Goal: Task Accomplishment & Management: Complete application form

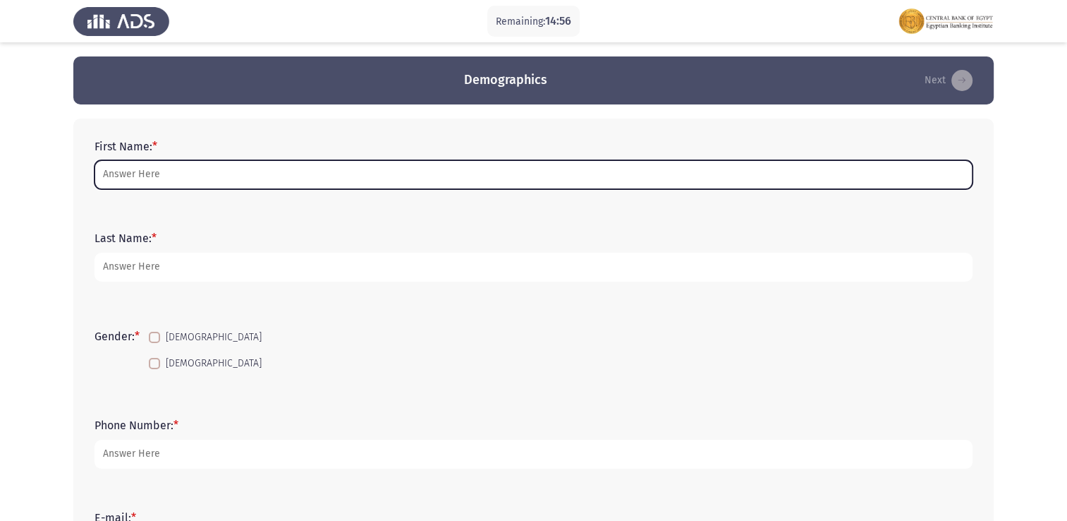
click at [605, 179] on input "First Name: *" at bounding box center [534, 174] width 878 height 29
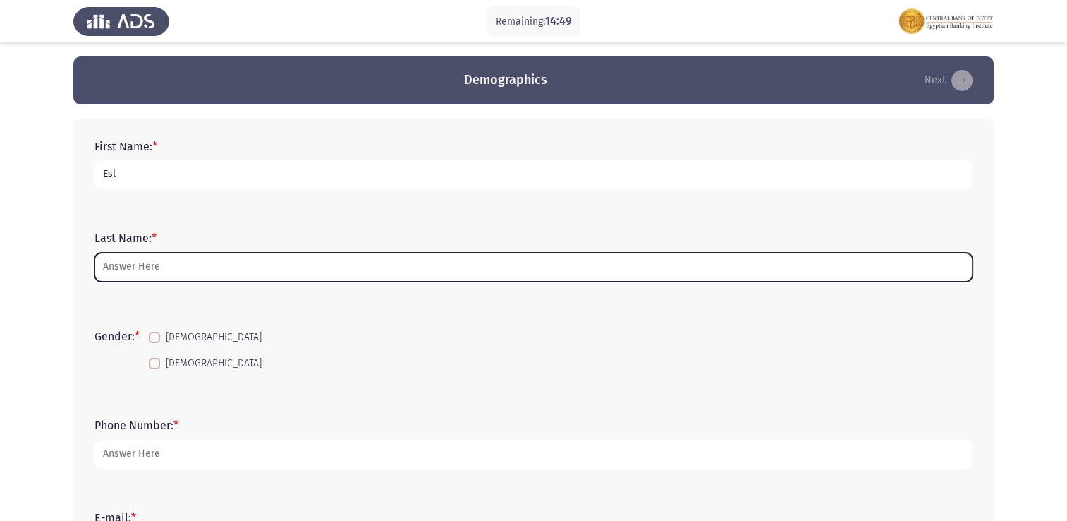
click at [746, 269] on input "Last Name: *" at bounding box center [534, 267] width 878 height 29
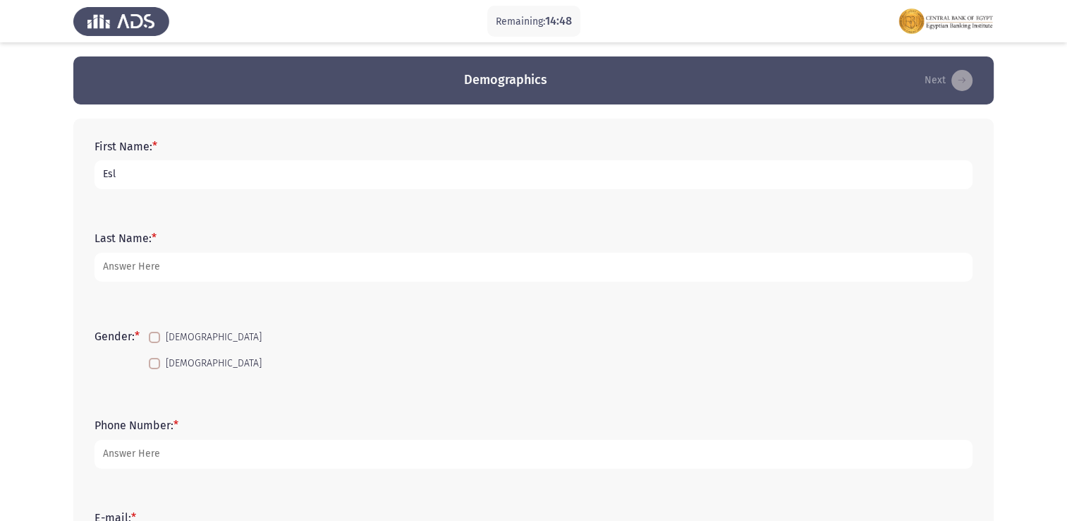
click at [487, 172] on input "Esl" at bounding box center [534, 174] width 878 height 29
type input "Eslam"
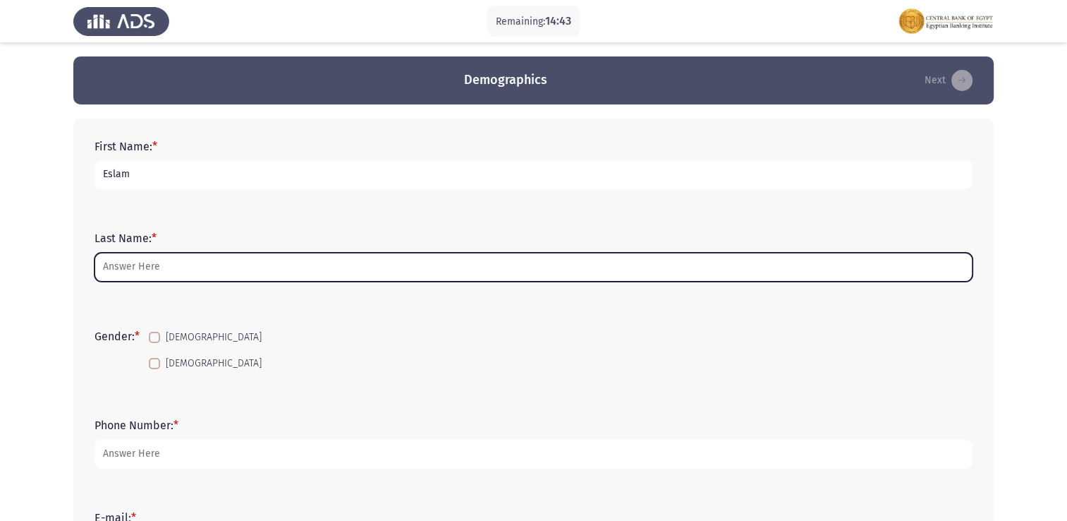
click at [231, 262] on input "Last Name: *" at bounding box center [534, 267] width 878 height 29
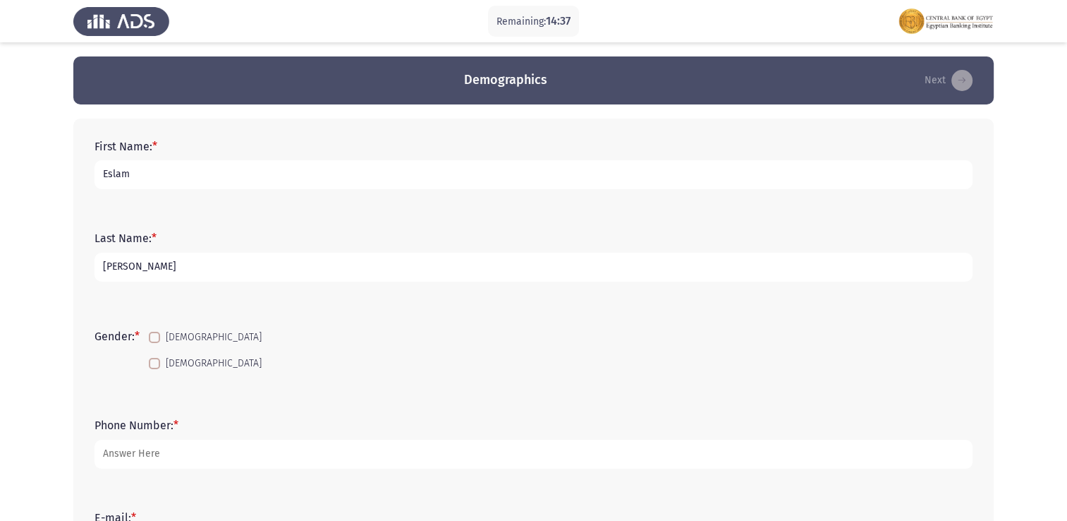
type input "[PERSON_NAME]"
click at [160, 339] on span at bounding box center [154, 337] width 11 height 11
click at [154, 343] on input "[DEMOGRAPHIC_DATA]" at bounding box center [154, 343] width 1 height 1
checkbox input "true"
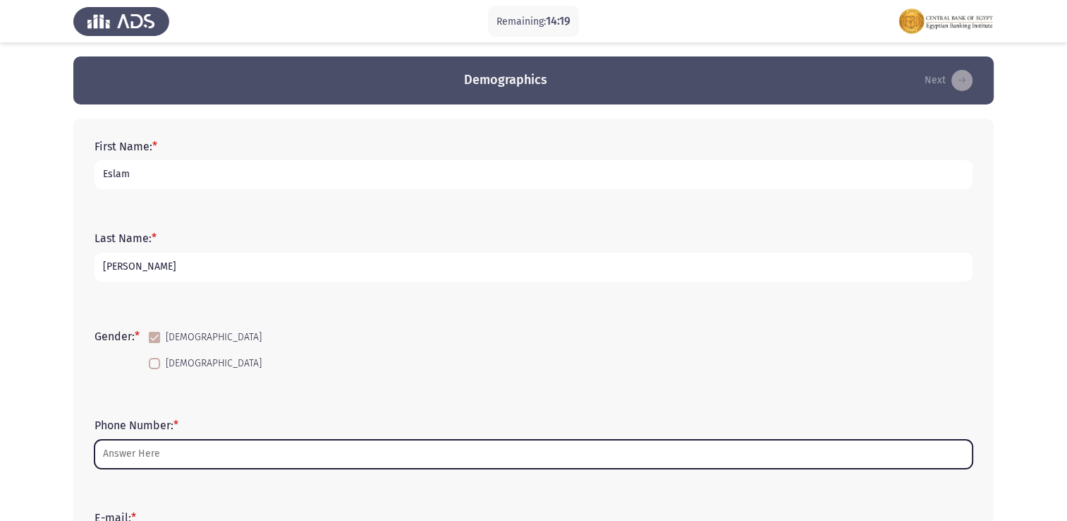
click at [241, 450] on input "Phone Number: *" at bounding box center [534, 454] width 878 height 29
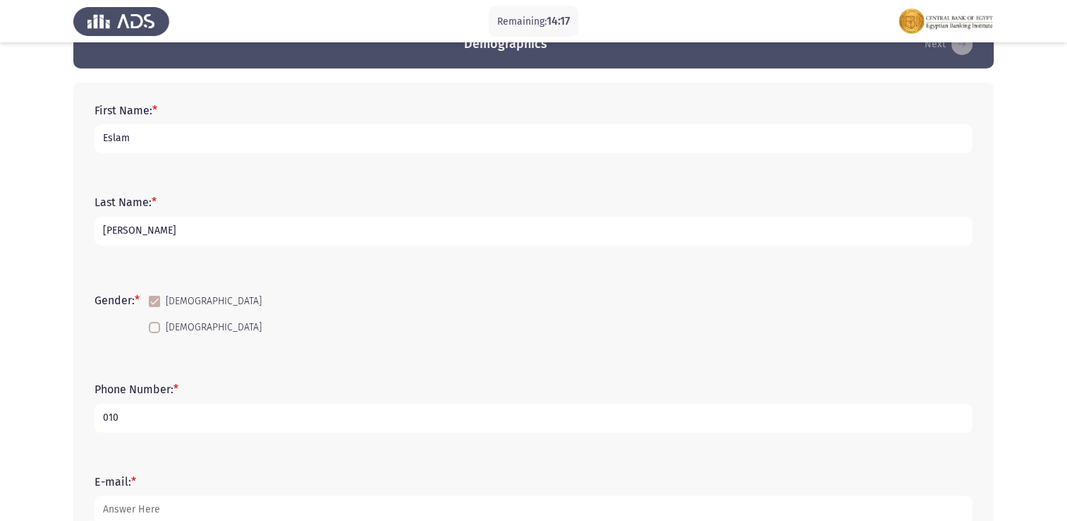
scroll to position [71, 0]
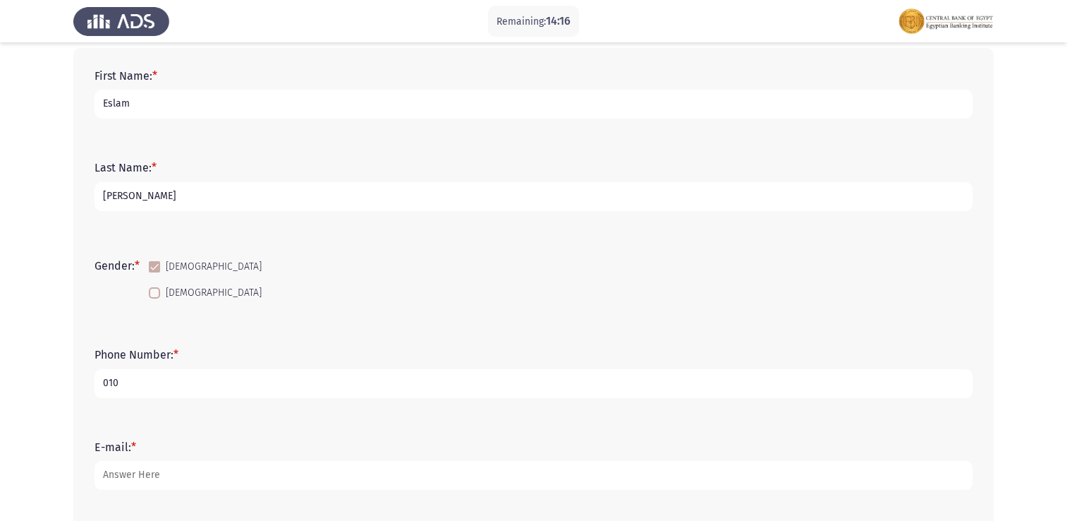
type input "010"
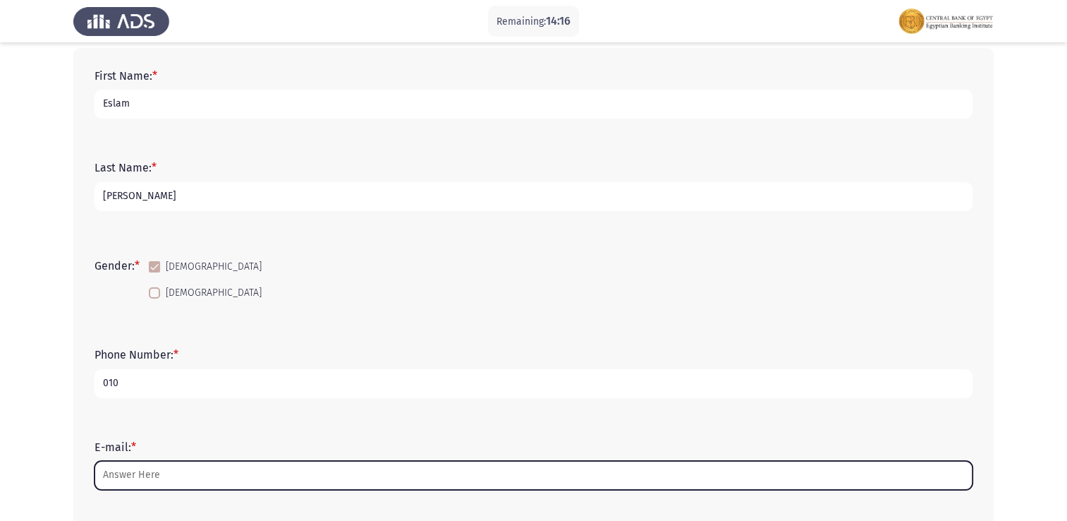
click at [219, 465] on input "E-mail: *" at bounding box center [534, 475] width 878 height 29
click at [191, 475] on input "@gmail" at bounding box center [534, 475] width 878 height 29
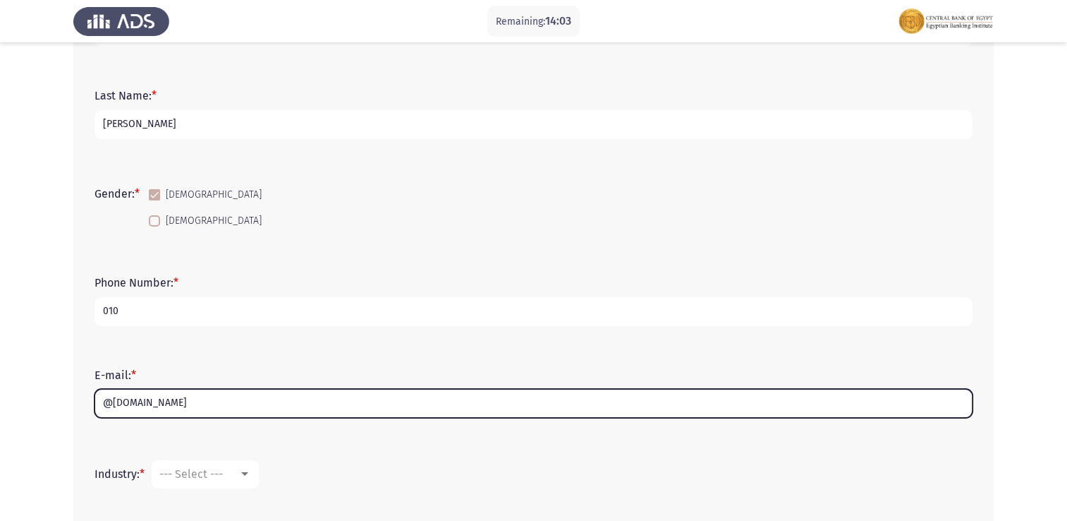
scroll to position [282, 0]
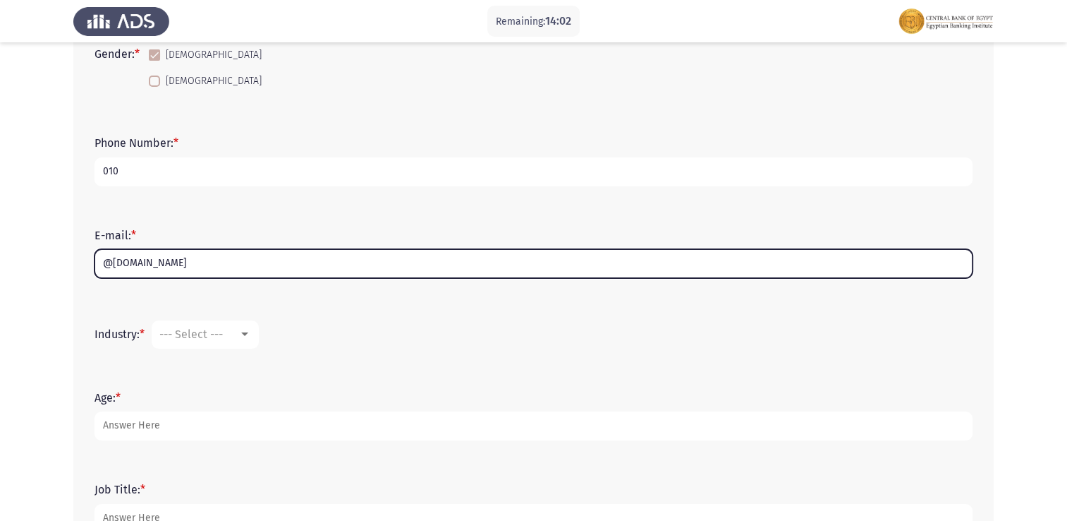
type input "@[DOMAIN_NAME]"
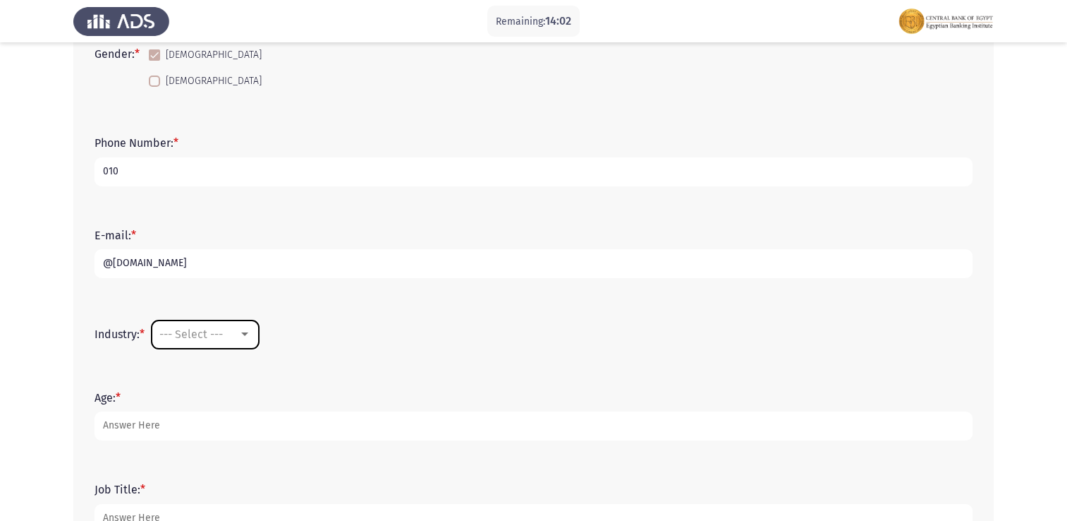
click at [241, 335] on div at bounding box center [244, 334] width 13 height 11
click at [209, 370] on span "Accounting" at bounding box center [251, 368] width 183 height 34
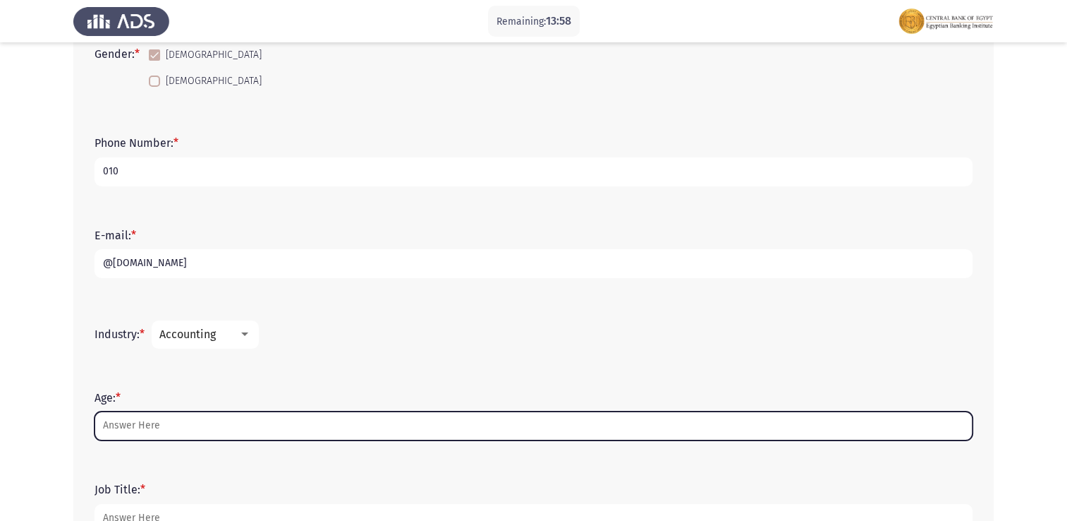
click at [198, 419] on input "Age: *" at bounding box center [534, 425] width 878 height 29
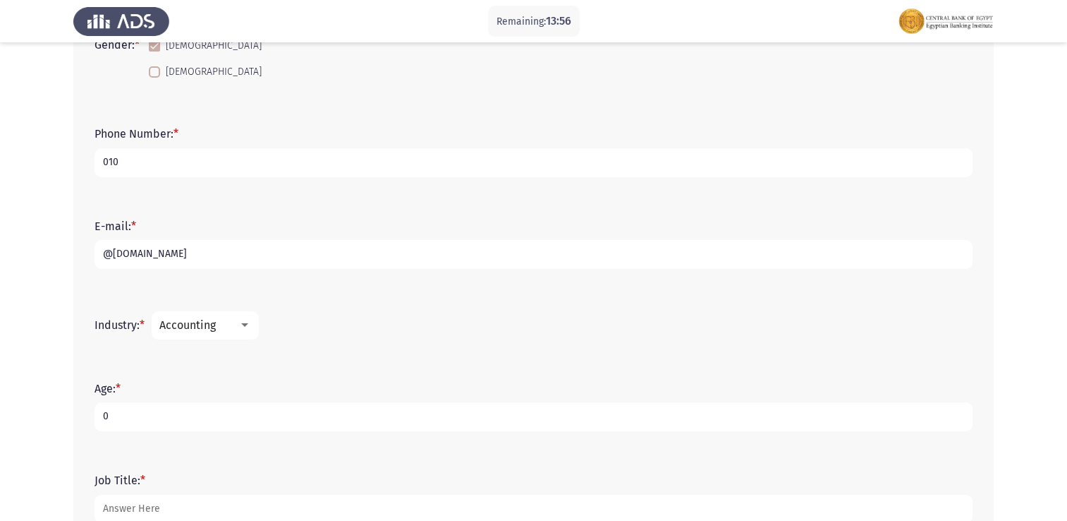
scroll to position [353, 0]
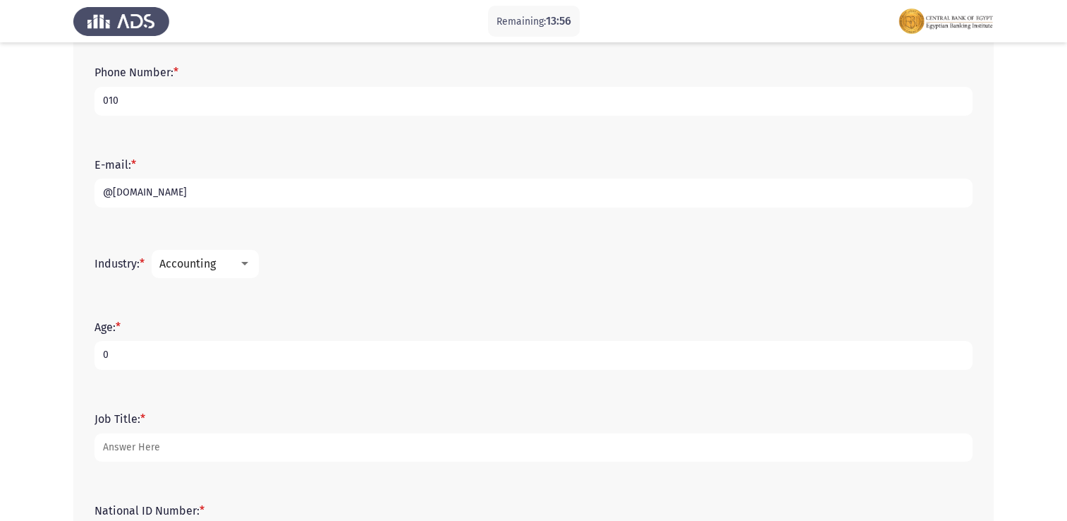
type input "0"
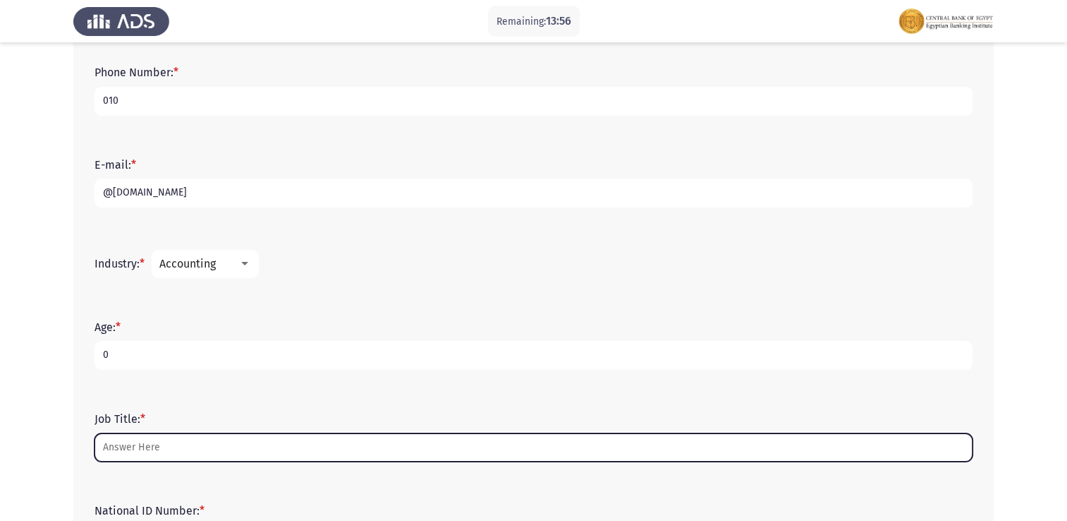
click at [202, 440] on input "Job Title: *" at bounding box center [534, 447] width 878 height 29
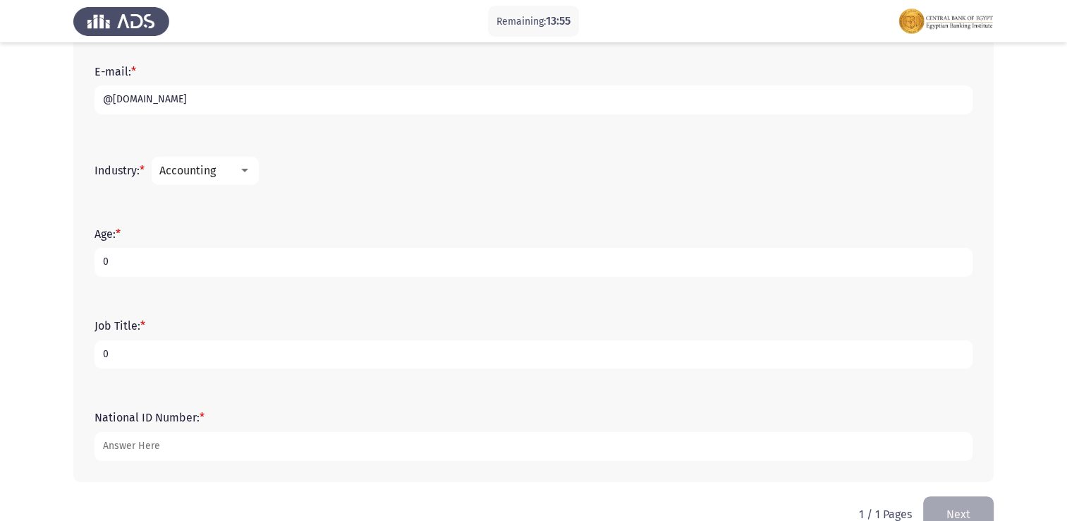
scroll to position [477, 0]
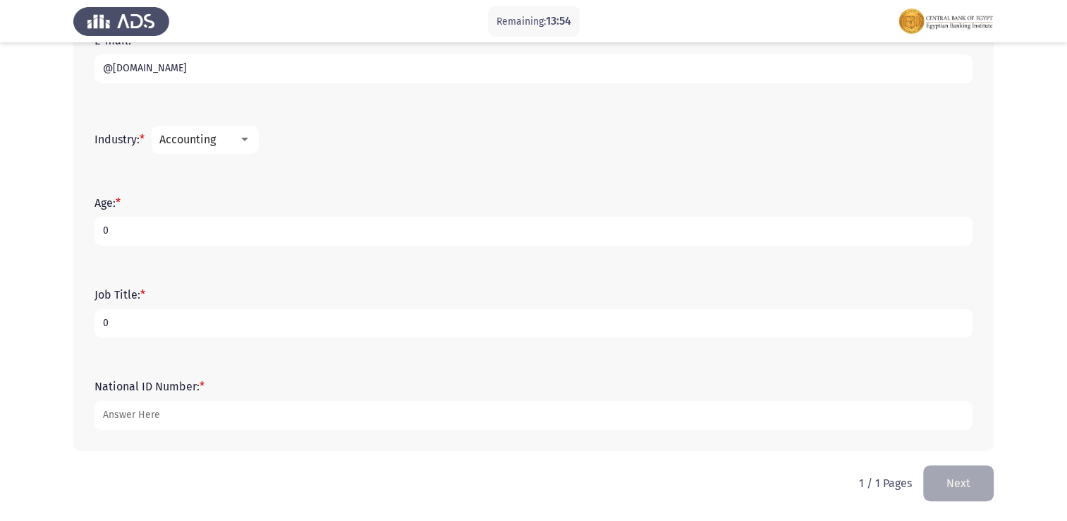
type input "0"
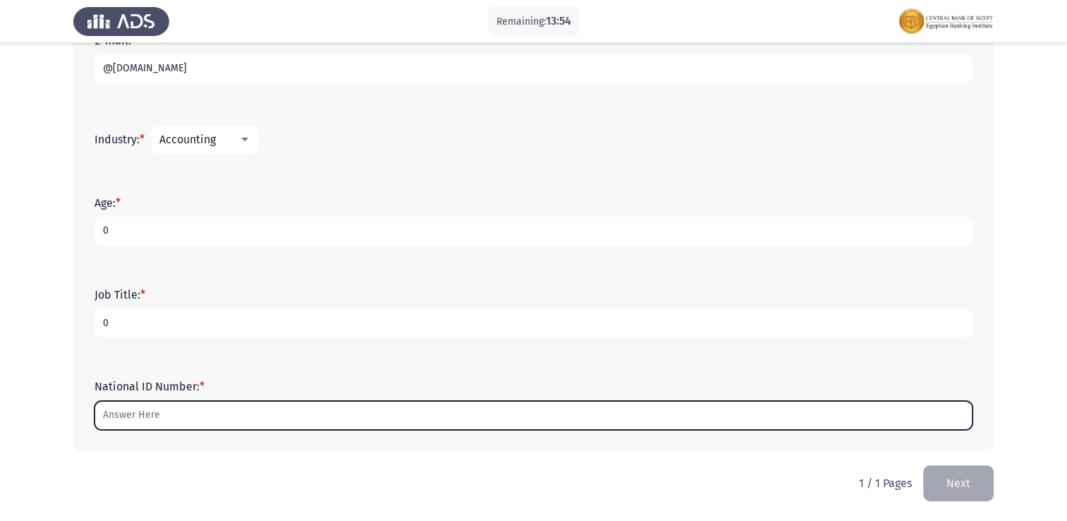
click at [269, 418] on input "National ID Number: *" at bounding box center [534, 415] width 878 height 29
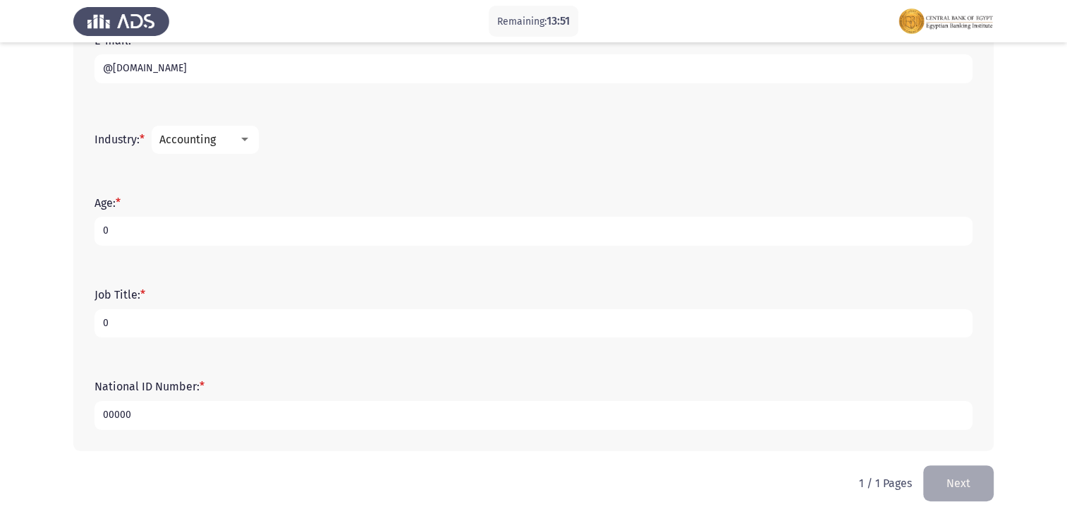
type input "00000"
click at [436, 270] on div "Job Title: * 0" at bounding box center [533, 313] width 892 height 92
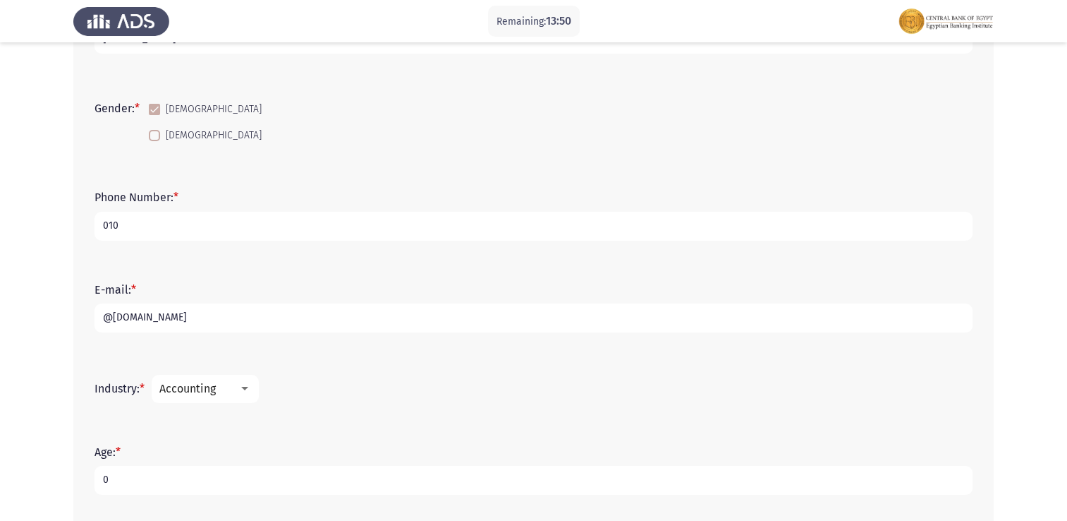
scroll to position [195, 0]
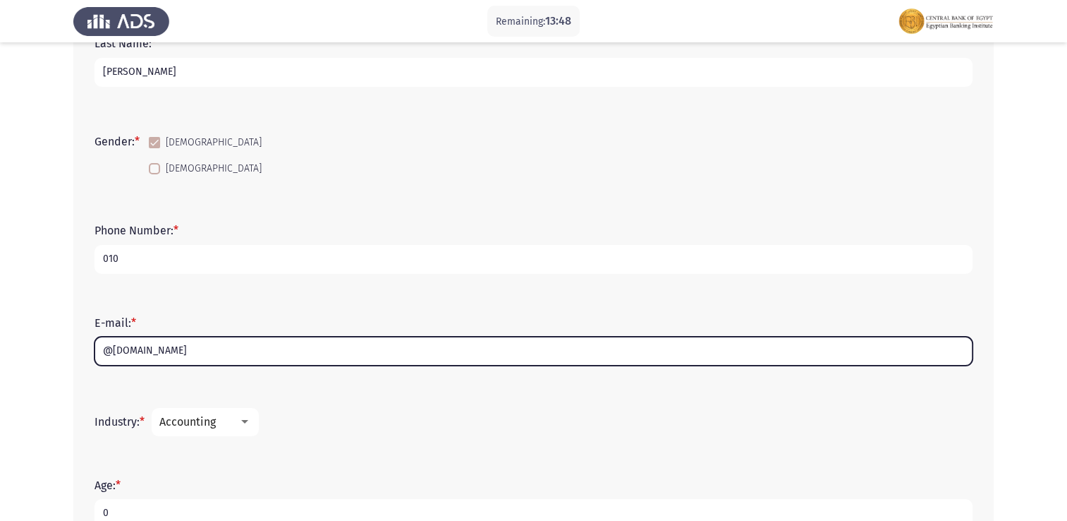
click at [103, 351] on input "@[DOMAIN_NAME]" at bounding box center [534, 351] width 878 height 29
drag, startPoint x: 107, startPoint y: 351, endPoint x: 99, endPoint y: 351, distance: 7.8
click at [99, 351] on input ".@[DOMAIN_NAME]" at bounding box center [534, 351] width 878 height 29
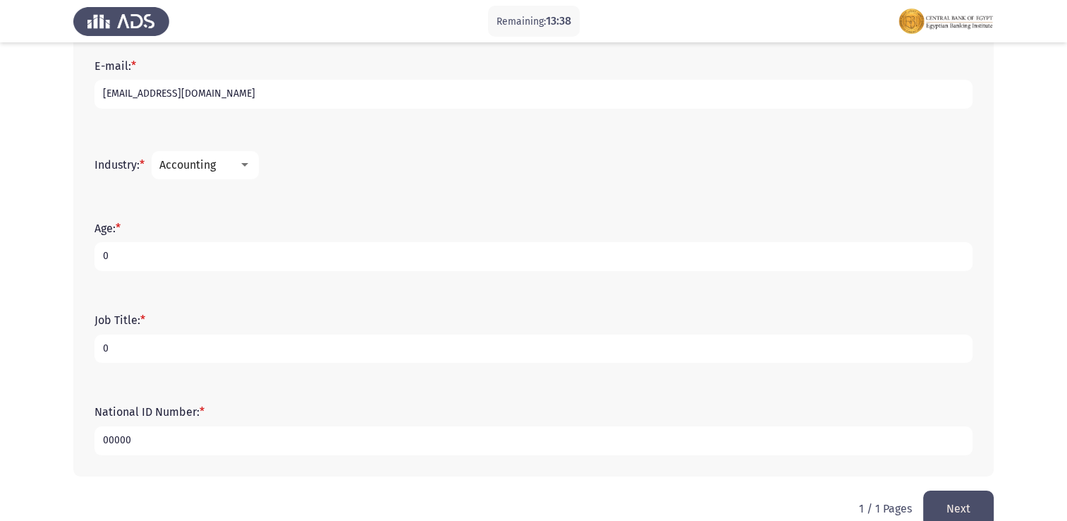
scroll to position [477, 0]
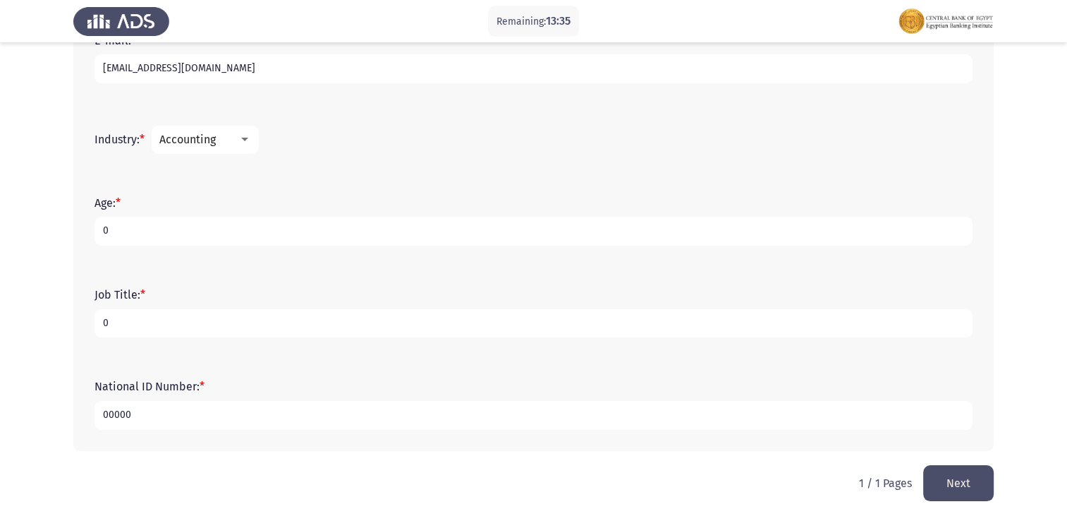
type input "[EMAIL_ADDRESS][DOMAIN_NAME]"
click at [981, 484] on button "Next" at bounding box center [958, 483] width 71 height 36
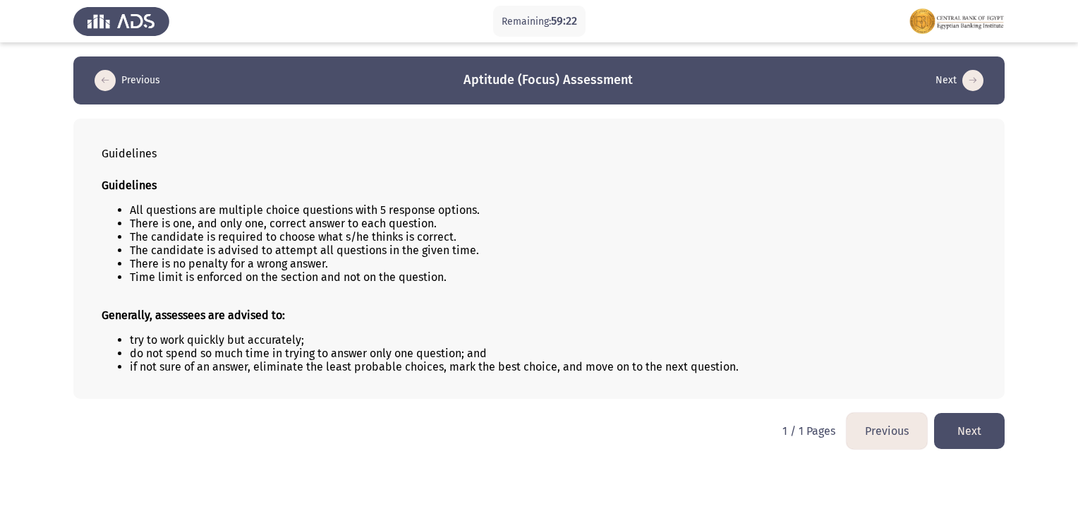
click at [945, 428] on button "Next" at bounding box center [969, 431] width 71 height 36
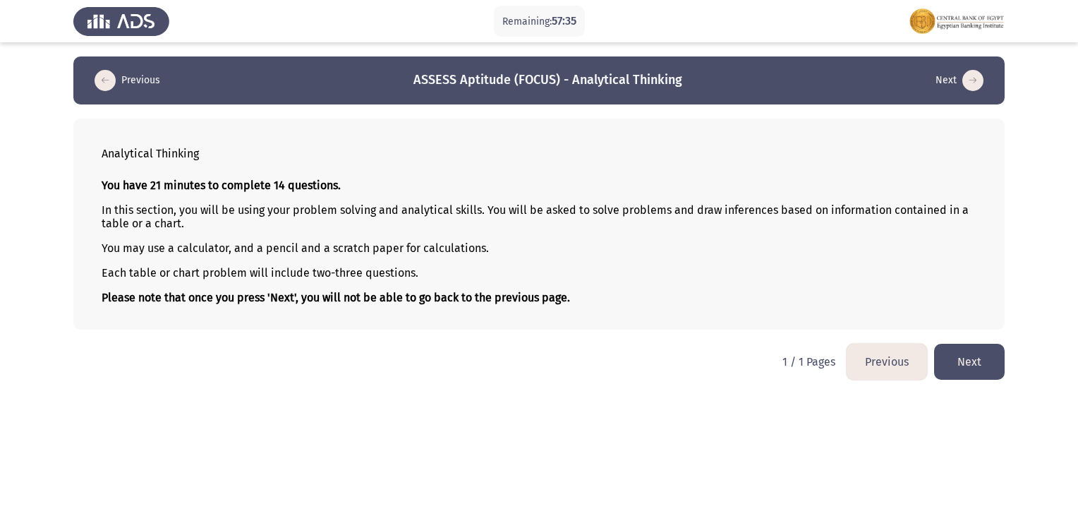
click at [960, 360] on button "Next" at bounding box center [969, 362] width 71 height 36
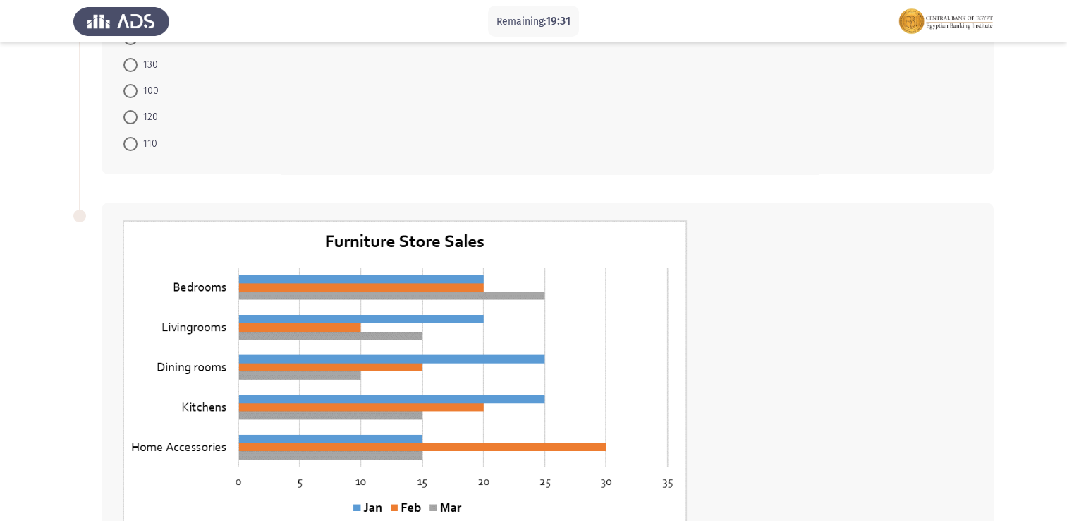
scroll to position [256, 0]
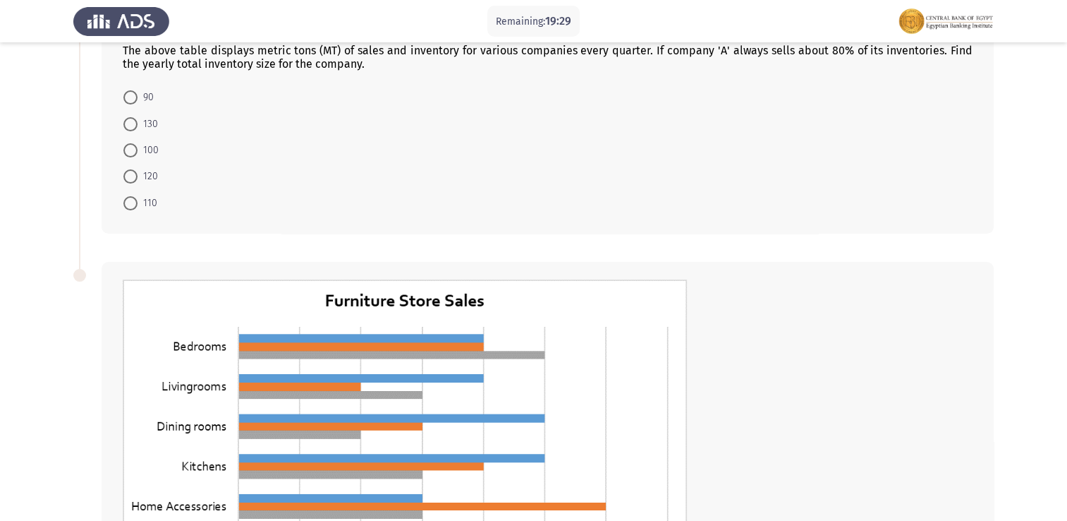
click at [135, 124] on span at bounding box center [130, 124] width 14 height 14
click at [135, 124] on input "130" at bounding box center [130, 124] width 14 height 14
radio input "true"
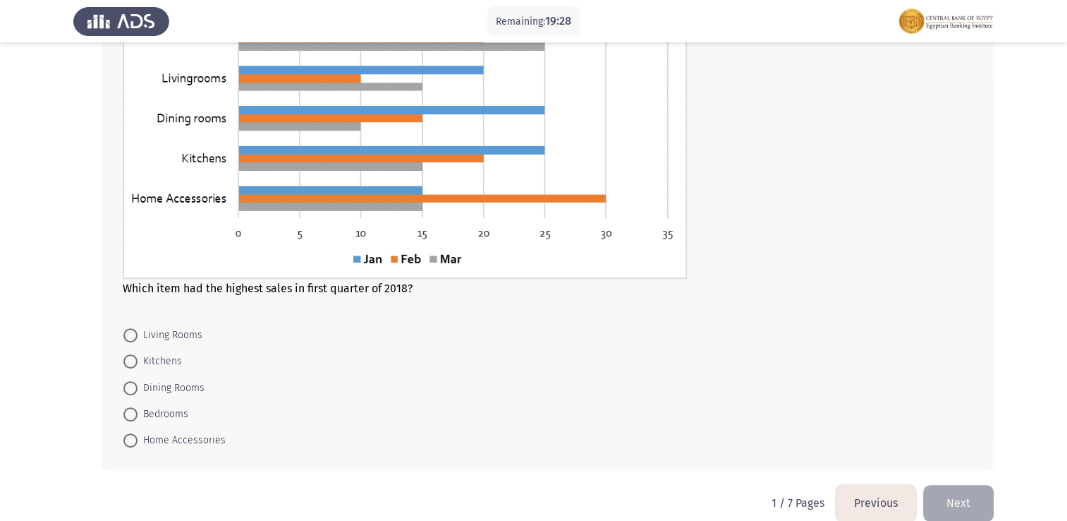
scroll to position [561, 0]
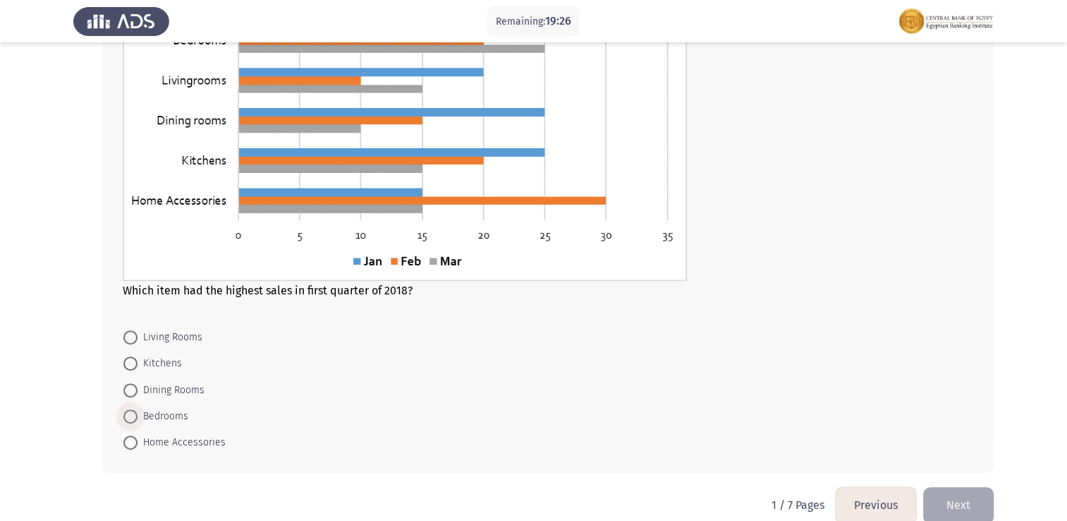
click at [128, 413] on span at bounding box center [130, 416] width 14 height 14
click at [128, 413] on input "Bedrooms" at bounding box center [130, 416] width 14 height 14
radio input "true"
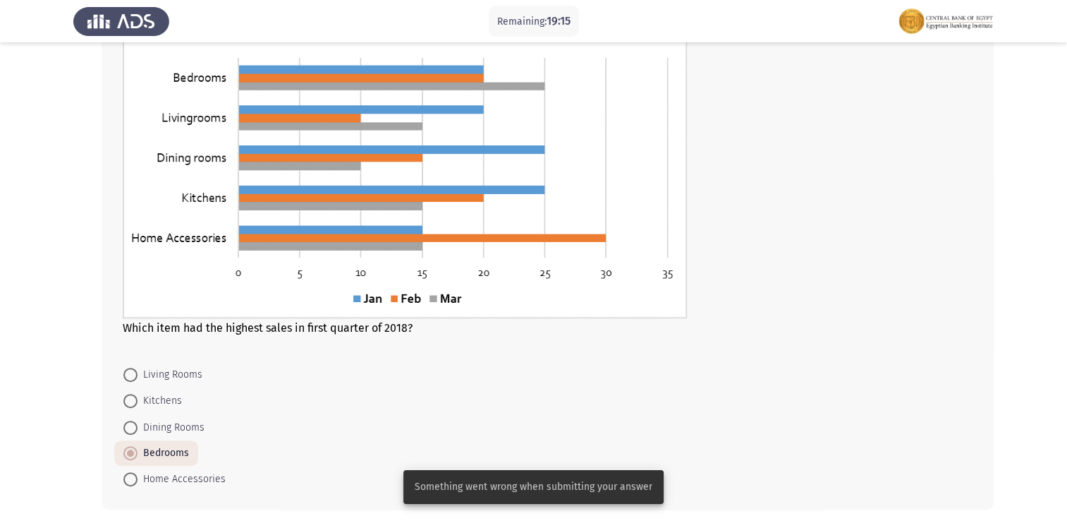
scroll to position [581, 0]
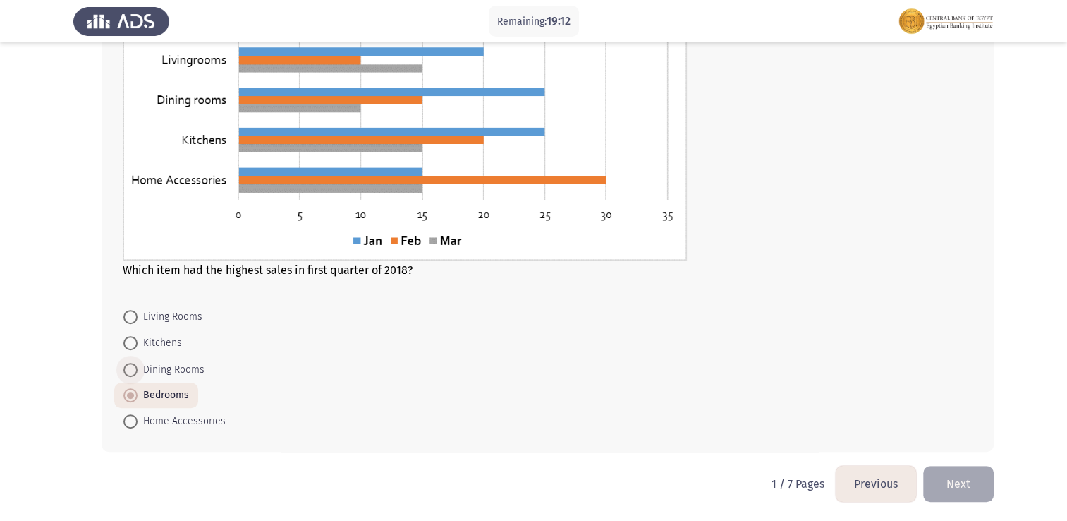
click at [149, 368] on span "Dining Rooms" at bounding box center [171, 369] width 67 height 17
click at [138, 368] on input "Dining Rooms" at bounding box center [130, 370] width 14 height 14
radio input "true"
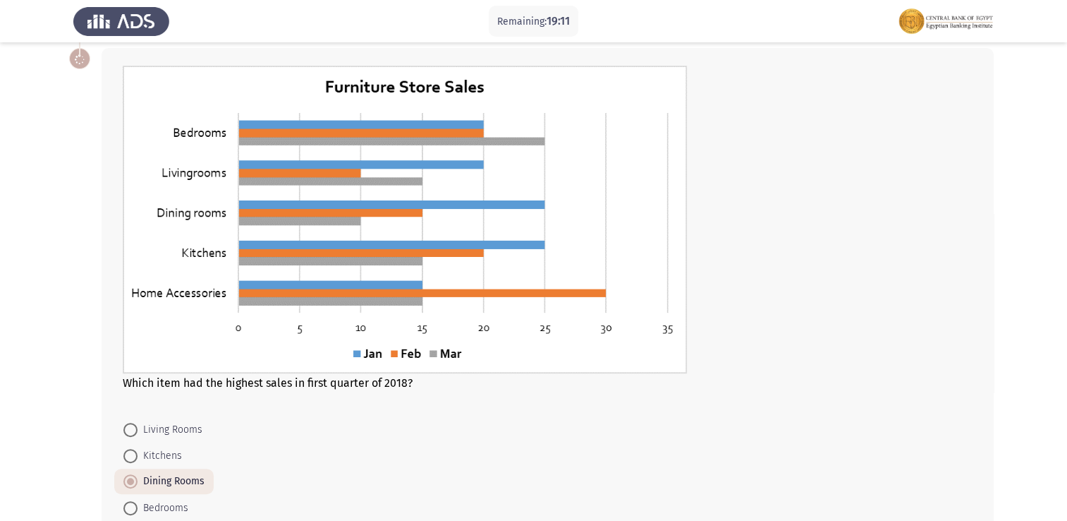
scroll to position [301, 0]
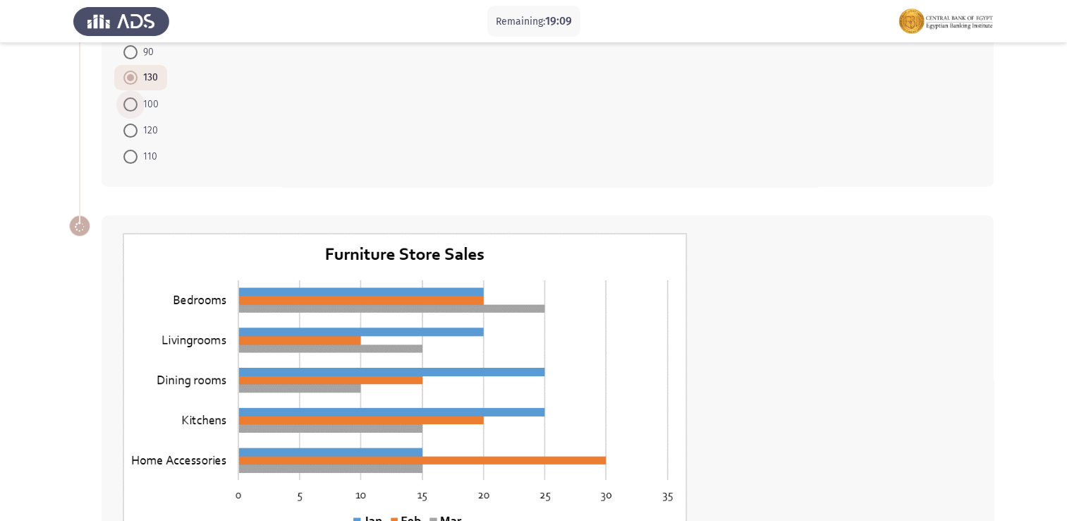
click at [133, 111] on label "100" at bounding box center [140, 104] width 35 height 17
click at [133, 111] on input "100" at bounding box center [130, 104] width 14 height 14
radio input "true"
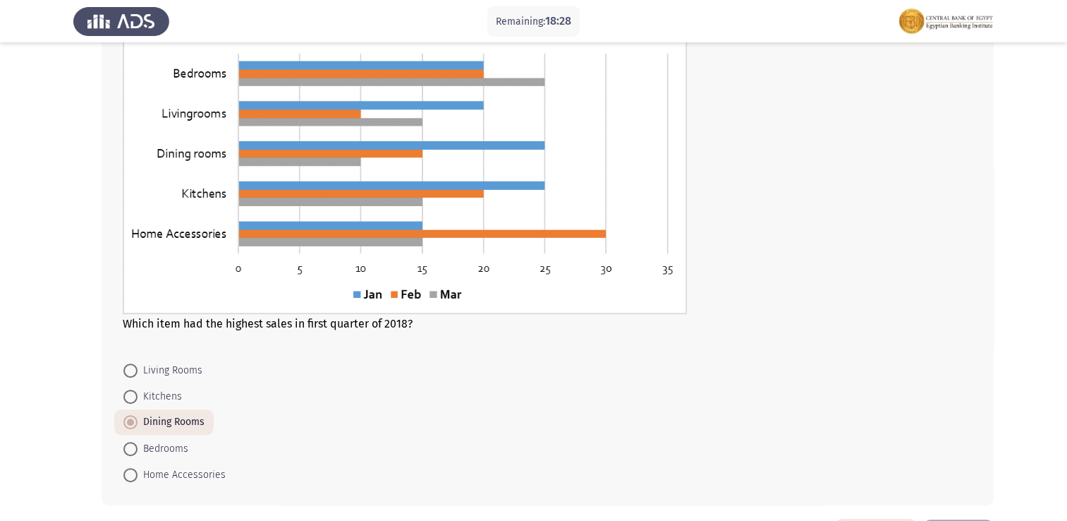
scroll to position [581, 0]
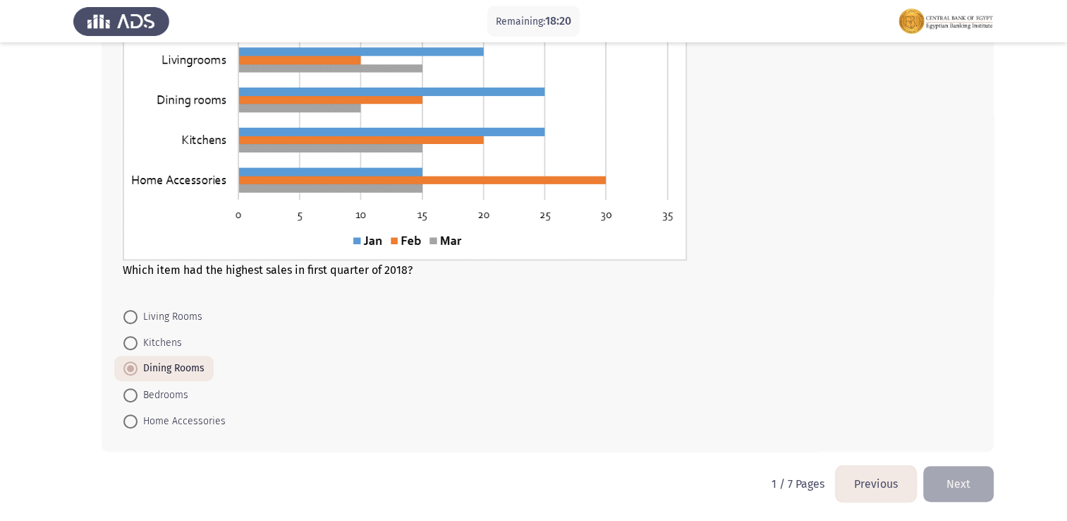
drag, startPoint x: 971, startPoint y: 514, endPoint x: 969, endPoint y: 495, distance: 18.5
click at [967, 490] on button "Next" at bounding box center [958, 484] width 71 height 36
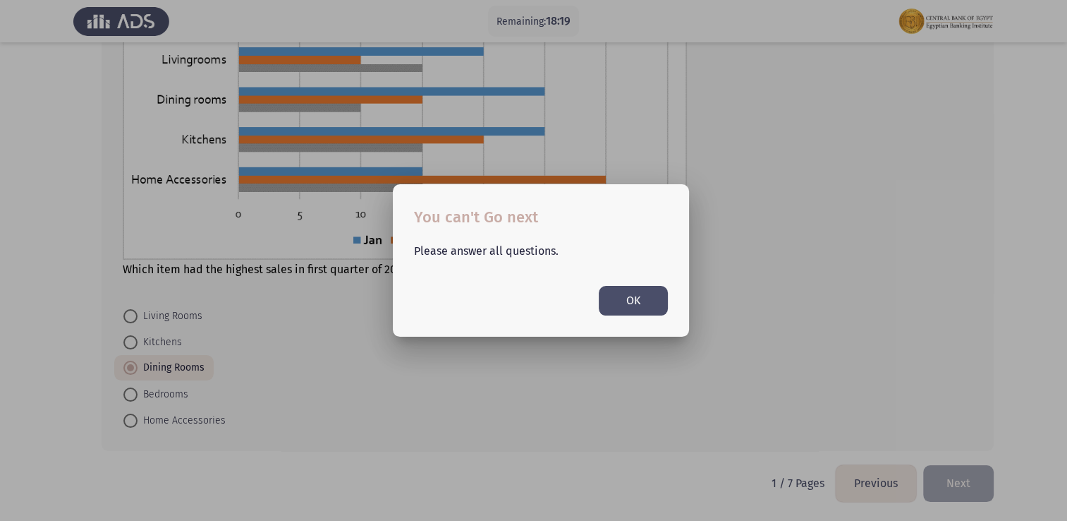
scroll to position [0, 0]
click at [624, 301] on button "OK" at bounding box center [633, 300] width 69 height 29
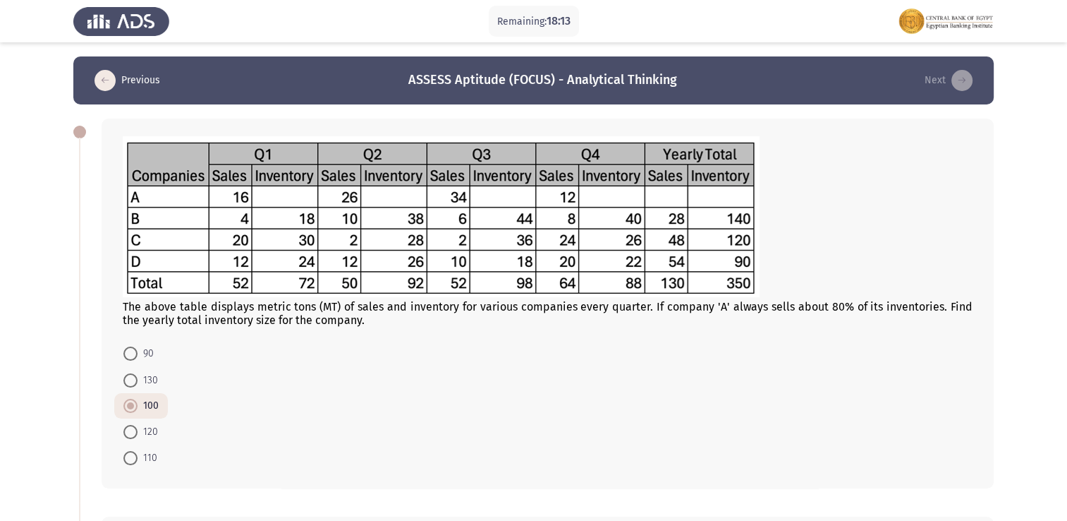
scroll to position [212, 0]
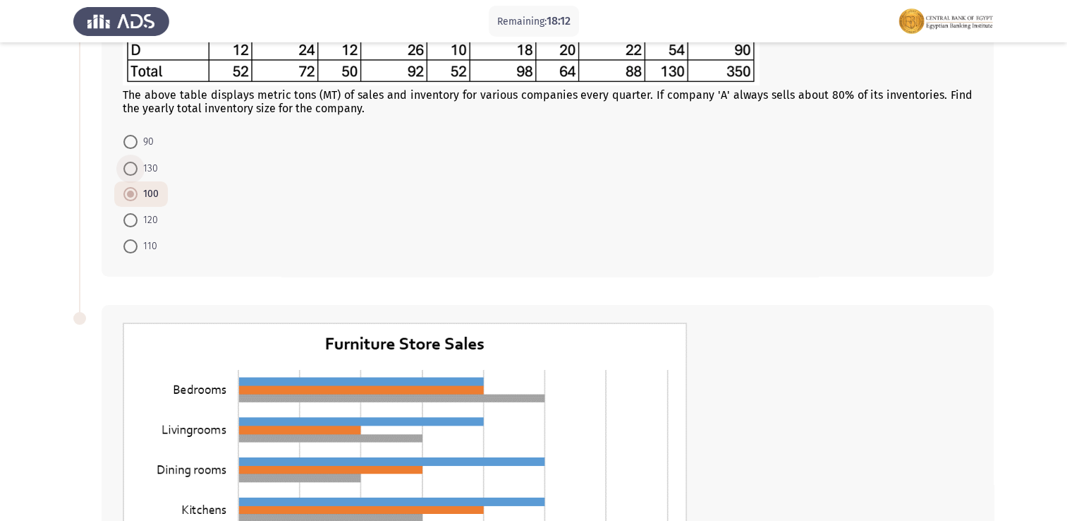
click at [128, 169] on span at bounding box center [130, 169] width 14 height 14
click at [128, 169] on input "130" at bounding box center [130, 169] width 14 height 14
radio input "true"
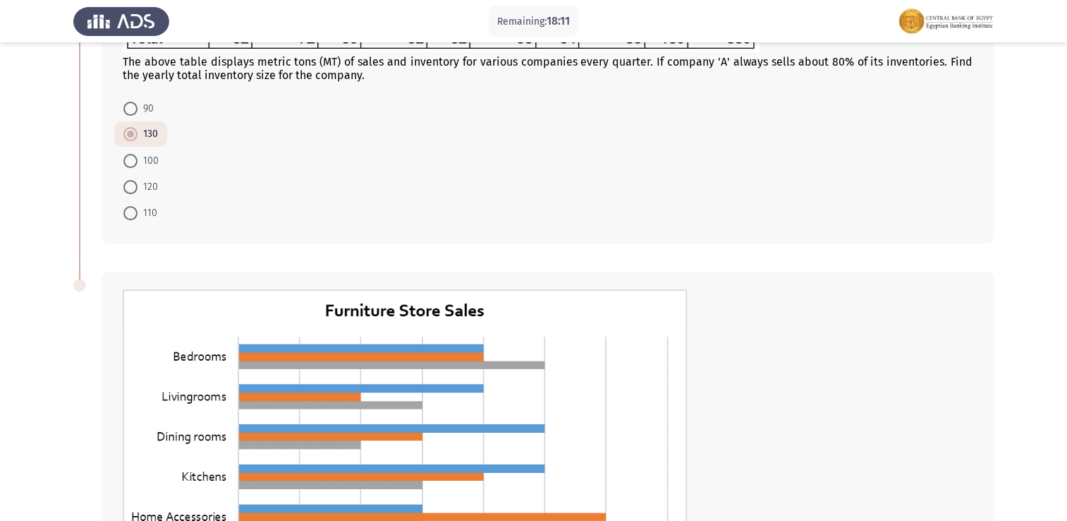
scroll to position [564, 0]
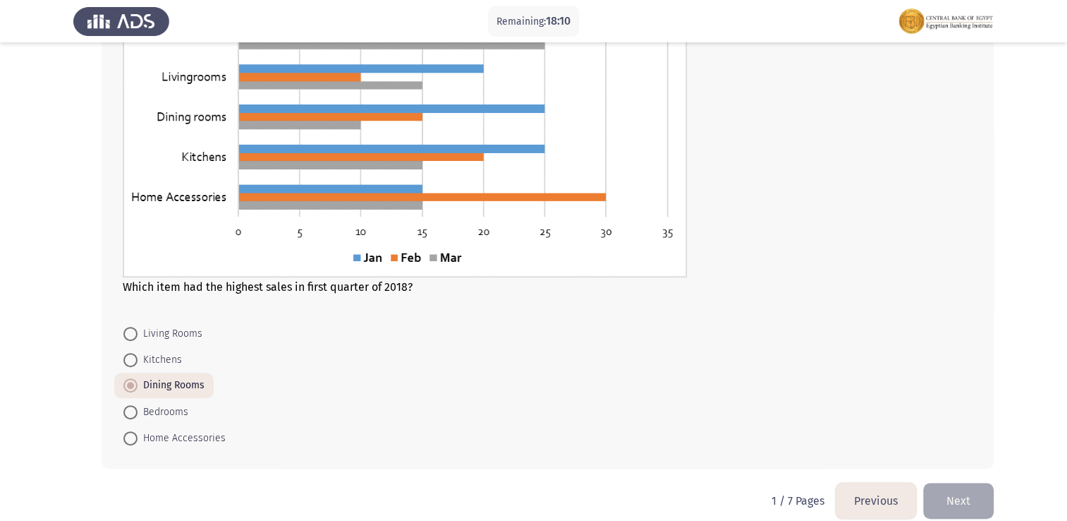
click at [153, 360] on span "Kitchens" at bounding box center [160, 359] width 44 height 17
click at [138, 360] on input "Kitchens" at bounding box center [130, 360] width 14 height 14
radio input "true"
click at [943, 492] on button "Next" at bounding box center [958, 501] width 71 height 36
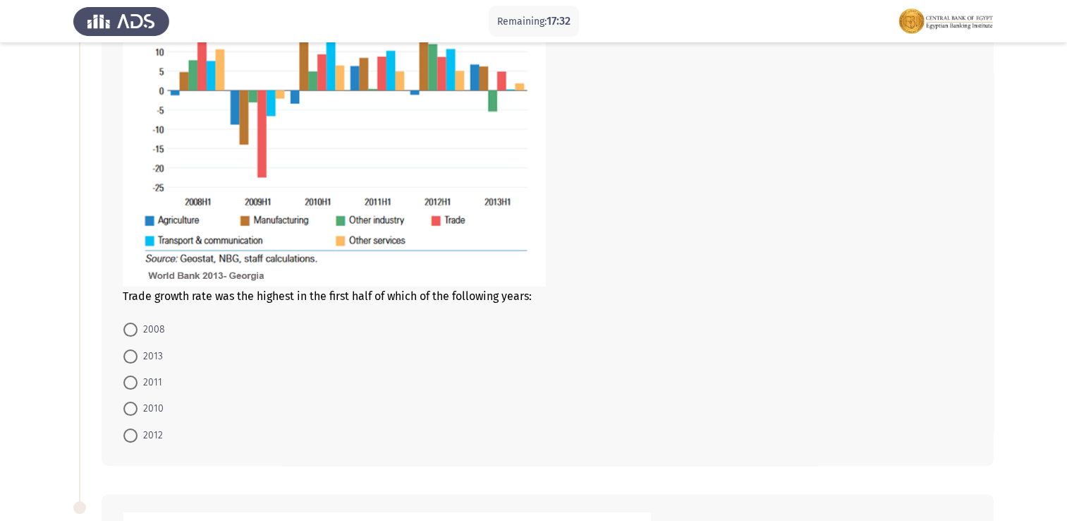
scroll to position [224, 0]
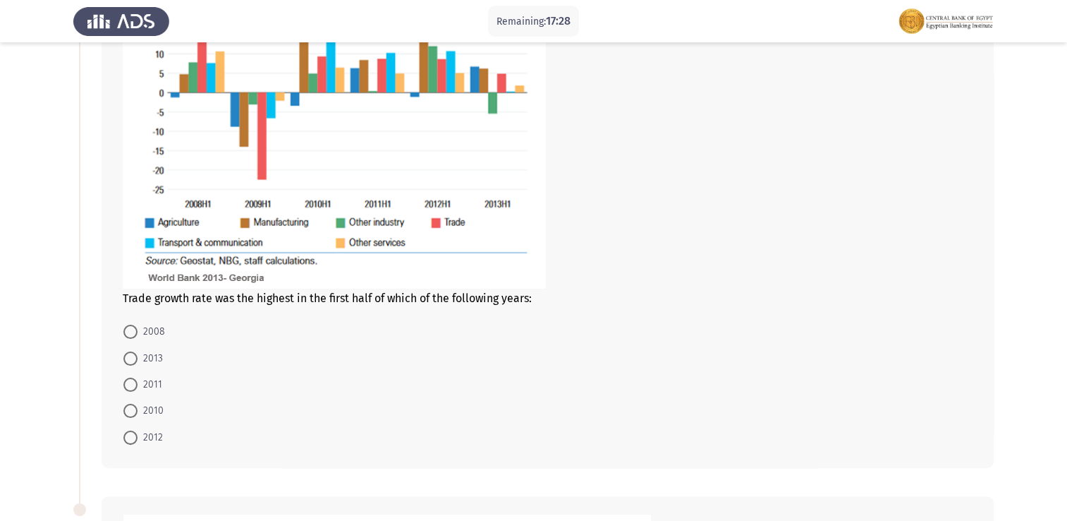
click at [133, 412] on span at bounding box center [130, 411] width 14 height 14
click at [133, 412] on input "2010" at bounding box center [130, 411] width 14 height 14
radio input "true"
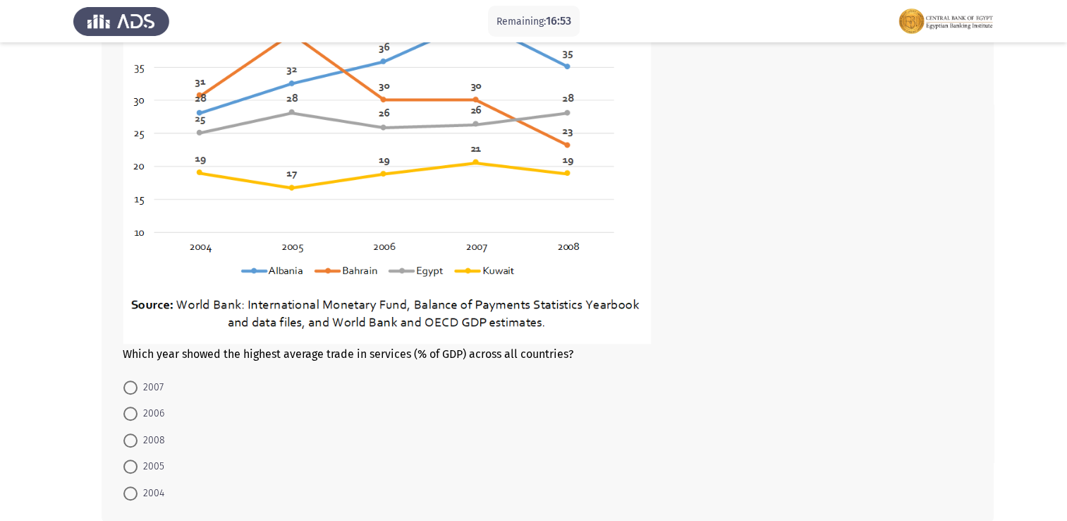
scroll to position [793, 0]
click at [140, 386] on span "2007" at bounding box center [151, 388] width 26 height 17
click at [138, 386] on input "2007" at bounding box center [130, 388] width 14 height 14
radio input "true"
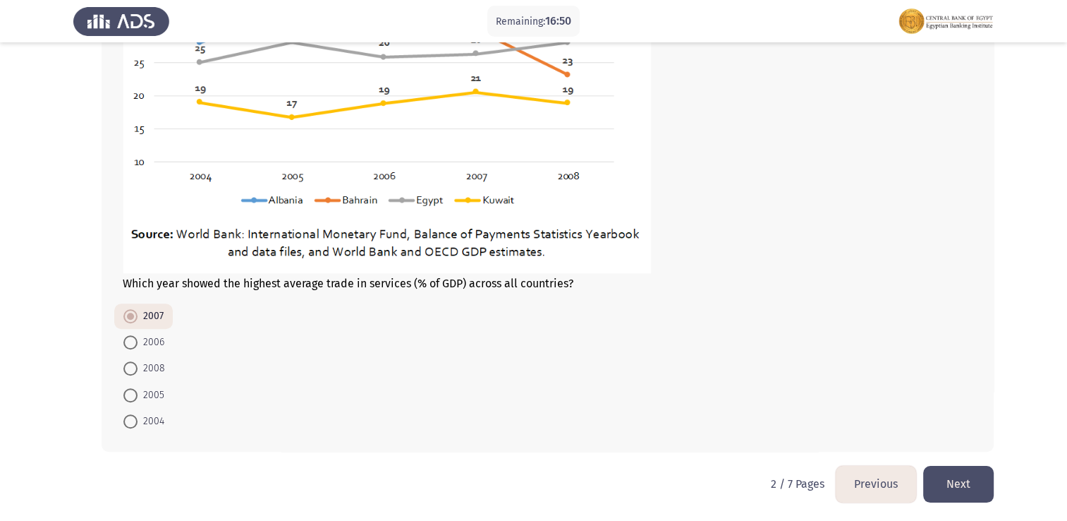
scroll to position [864, 0]
click at [964, 490] on button "Next" at bounding box center [958, 484] width 71 height 36
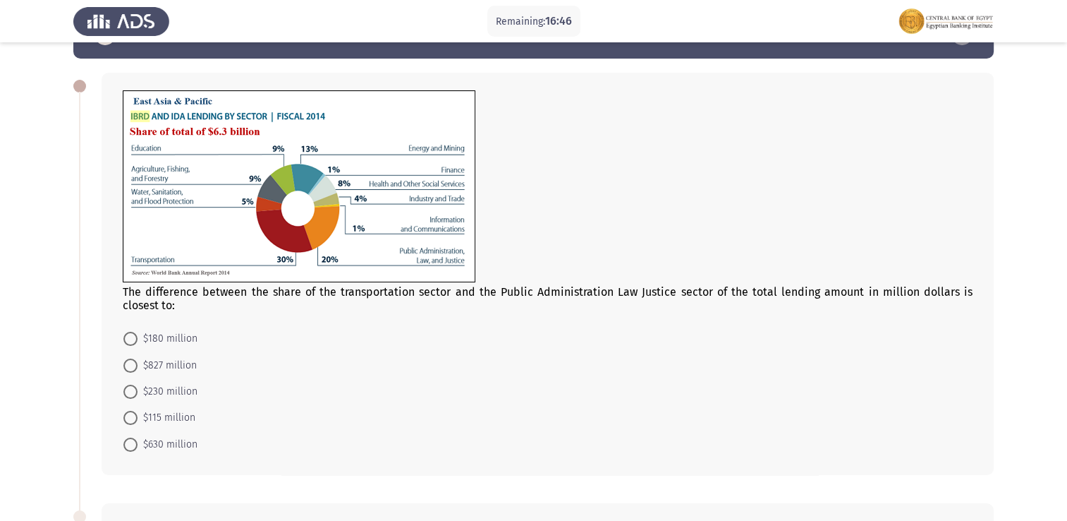
scroll to position [71, 0]
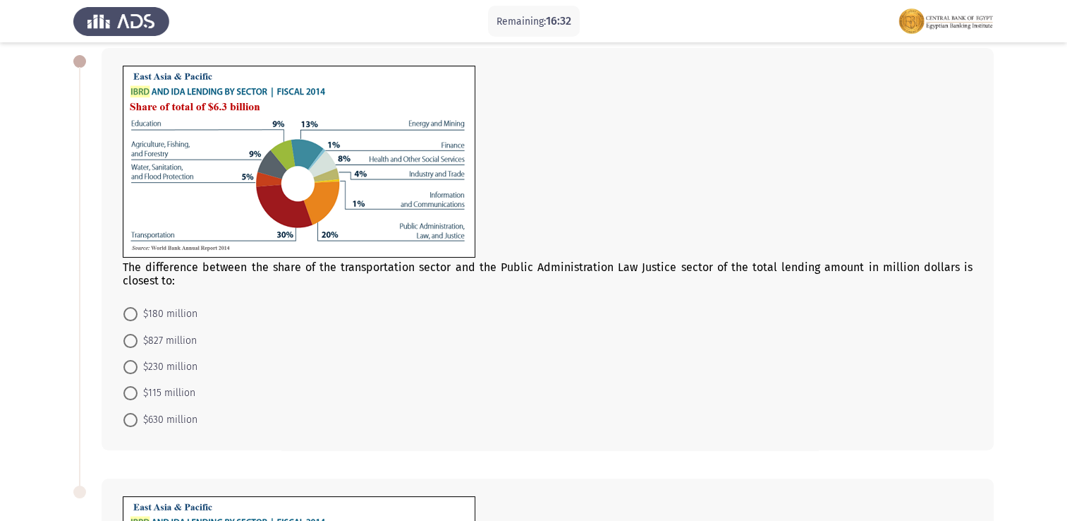
click at [164, 342] on span "$827 million" at bounding box center [167, 340] width 59 height 17
click at [138, 342] on input "$827 million" at bounding box center [130, 341] width 14 height 14
radio input "true"
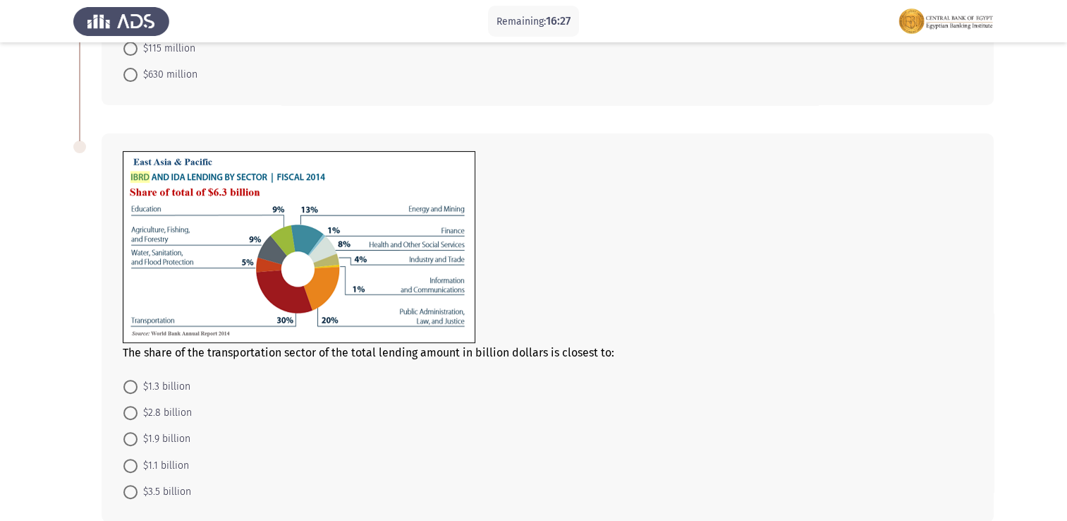
scroll to position [423, 0]
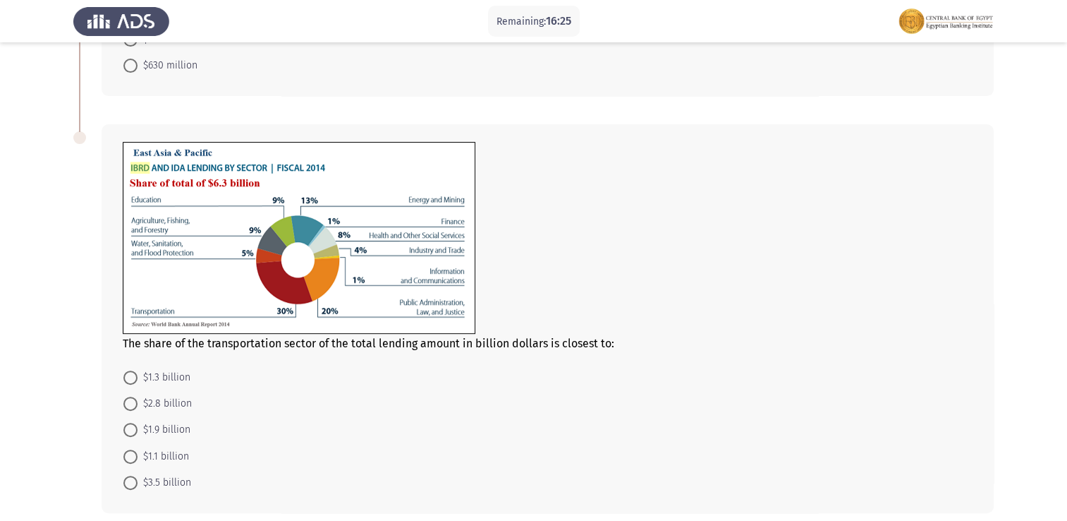
click at [161, 428] on span "$1.9 billion" at bounding box center [164, 429] width 53 height 17
click at [138, 428] on input "$1.9 billion" at bounding box center [130, 430] width 14 height 14
radio input "true"
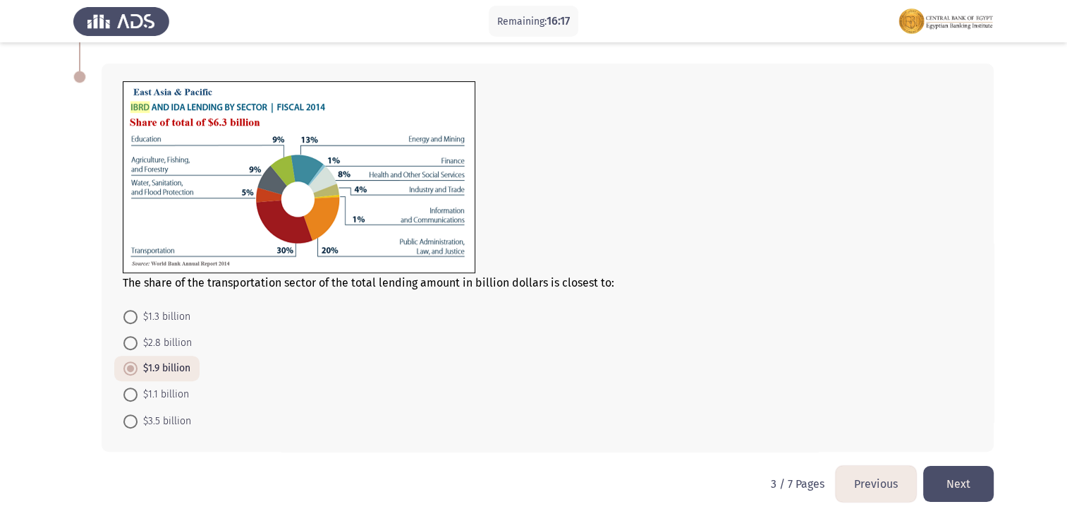
click at [954, 481] on button "Next" at bounding box center [958, 484] width 71 height 36
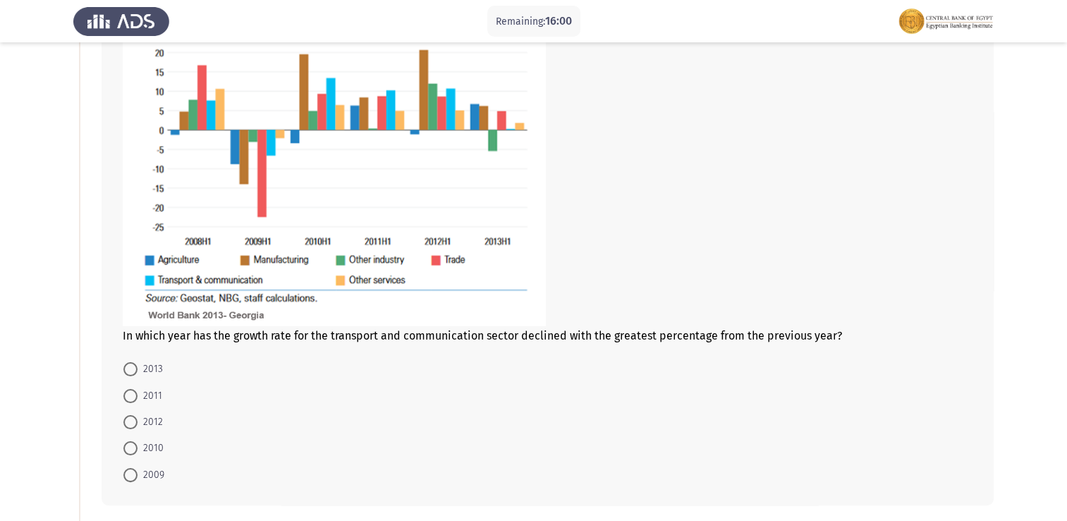
scroll to position [212, 0]
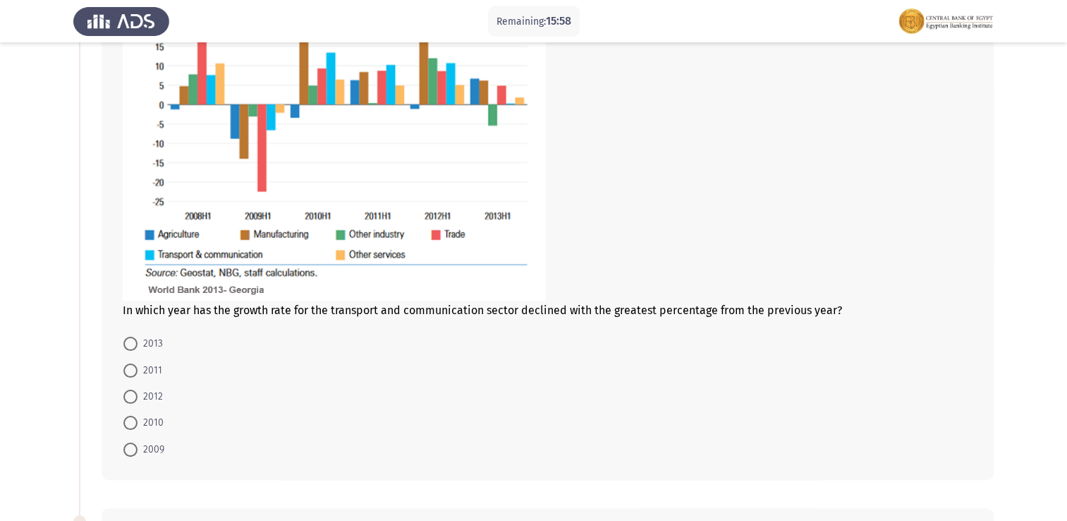
click at [150, 394] on span "2012" at bounding box center [150, 396] width 25 height 17
click at [138, 394] on input "2012" at bounding box center [130, 396] width 14 height 14
radio input "true"
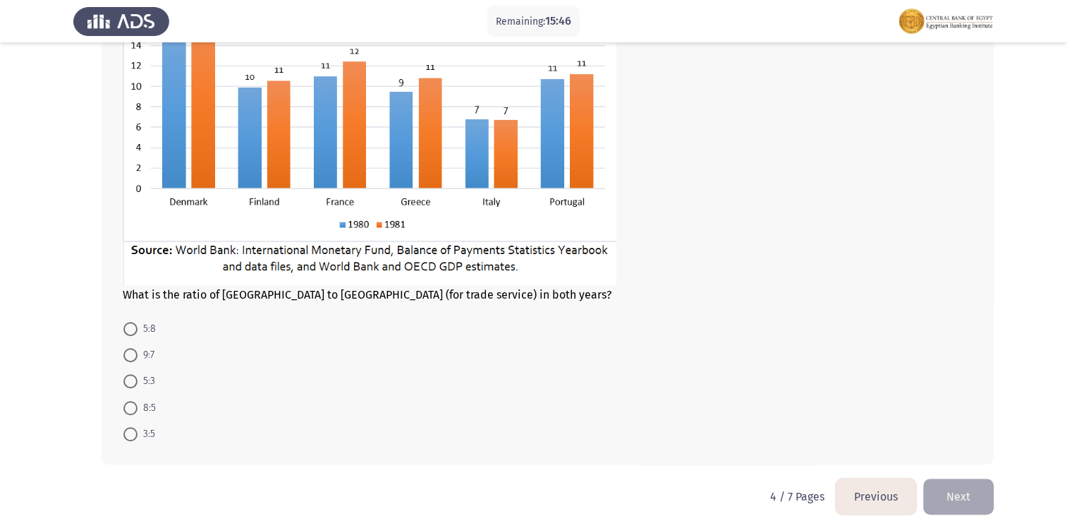
scroll to position [705, 0]
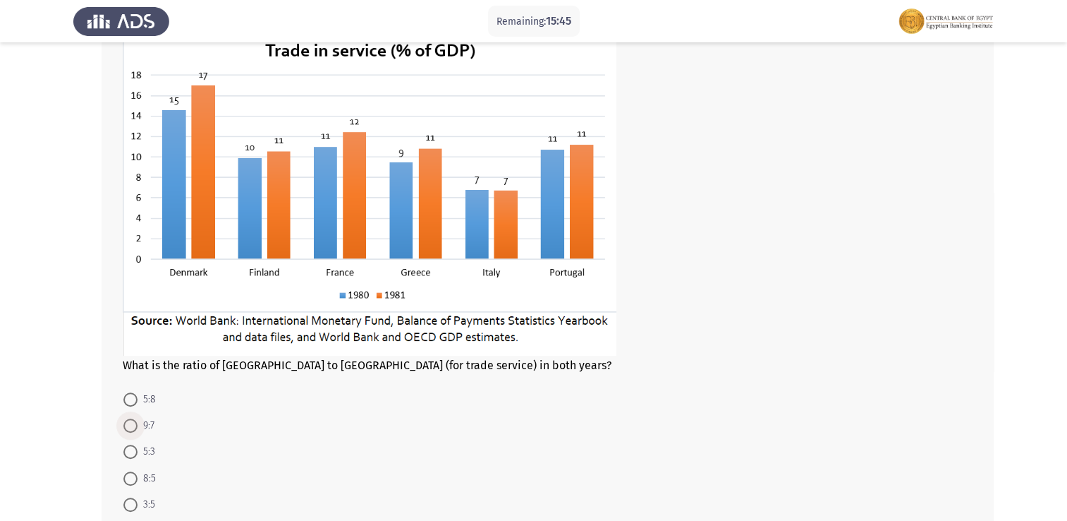
click at [138, 428] on span "9:7" at bounding box center [146, 425] width 17 height 17
click at [138, 428] on input "9:7" at bounding box center [130, 425] width 14 height 14
radio input "true"
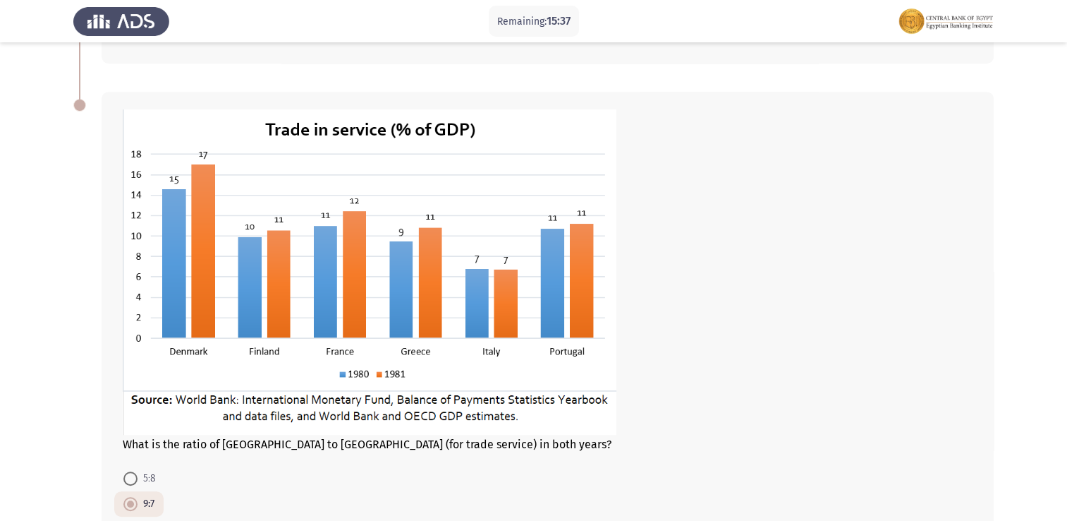
scroll to position [776, 0]
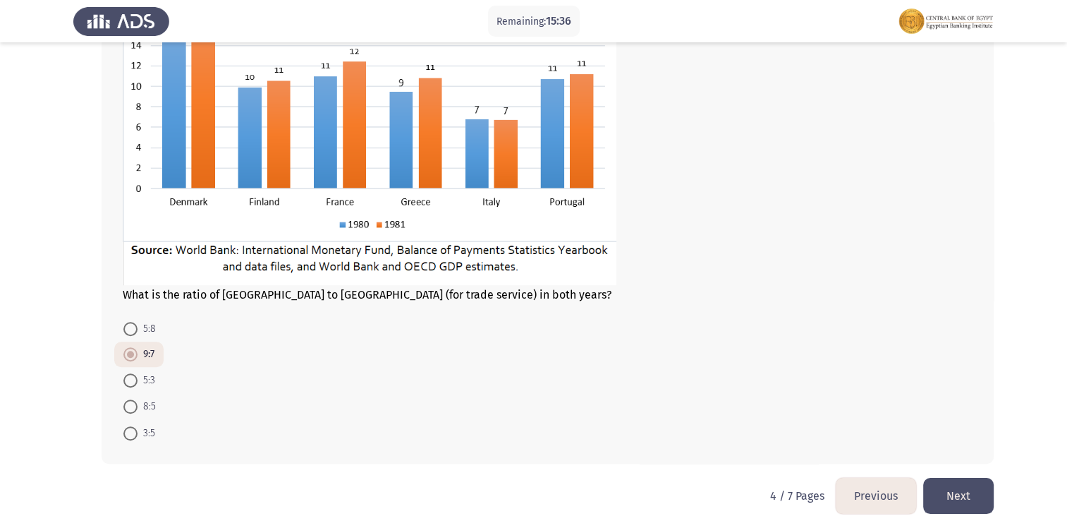
click at [959, 493] on button "Next" at bounding box center [958, 496] width 71 height 36
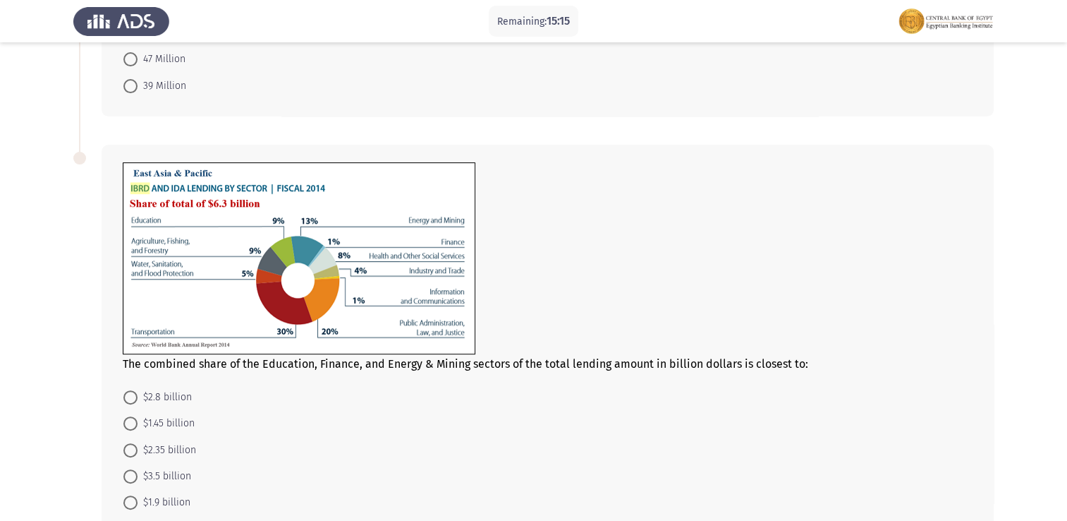
scroll to position [494, 0]
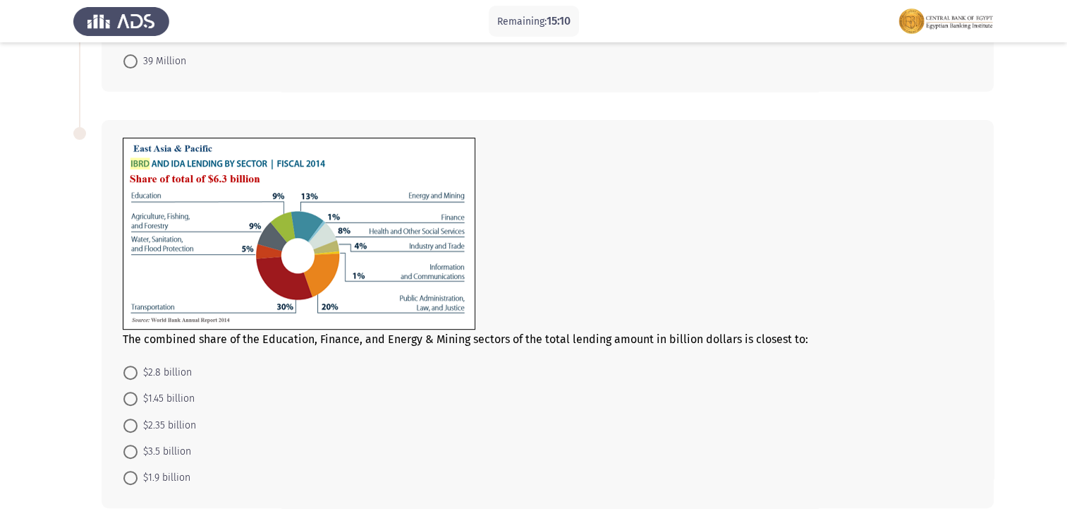
click at [183, 425] on span "$2.35 billion" at bounding box center [167, 425] width 59 height 17
click at [138, 425] on input "$2.35 billion" at bounding box center [130, 425] width 14 height 14
radio input "true"
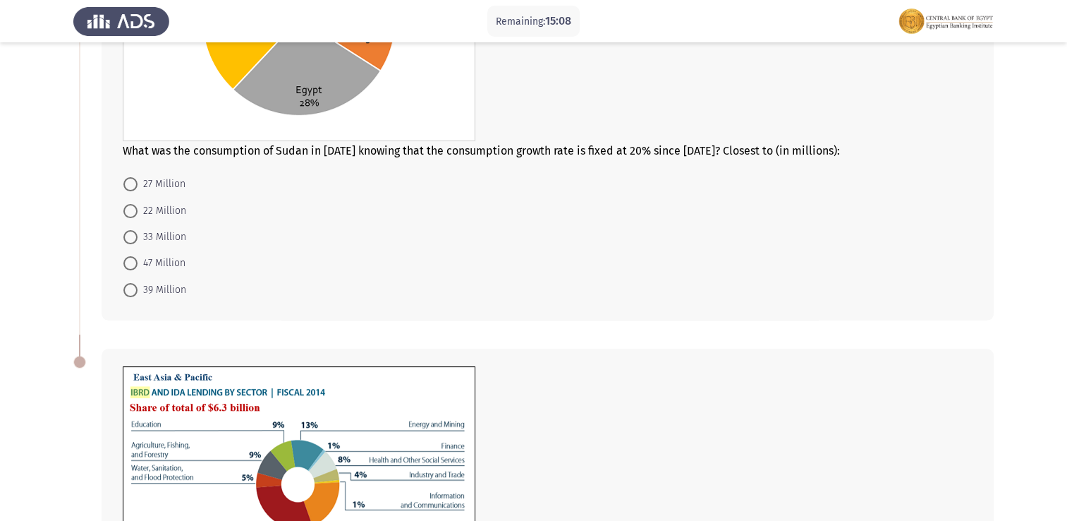
scroll to position [268, 0]
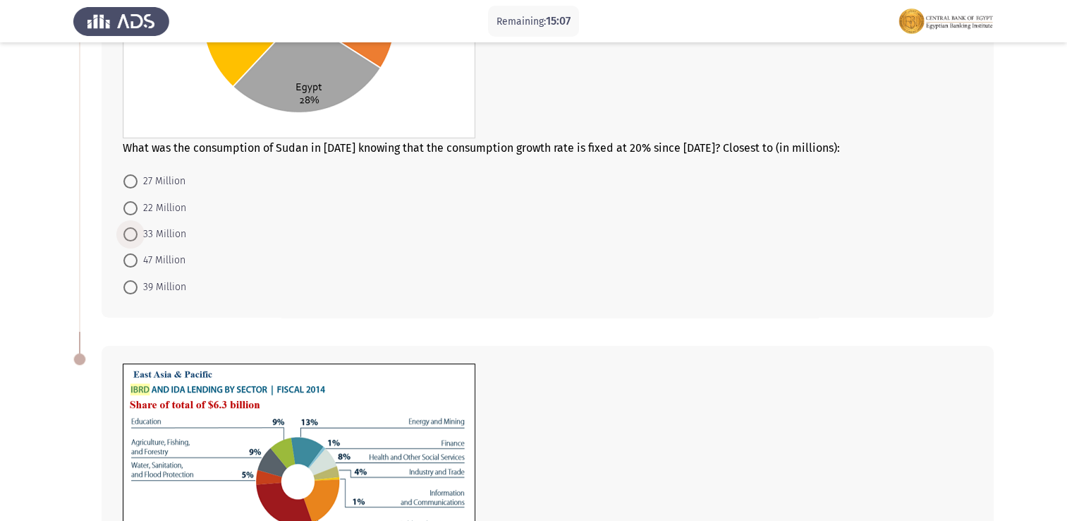
click at [147, 237] on span "33 Million" at bounding box center [162, 234] width 49 height 17
click at [138, 237] on input "33 Million" at bounding box center [130, 234] width 14 height 14
radio input "true"
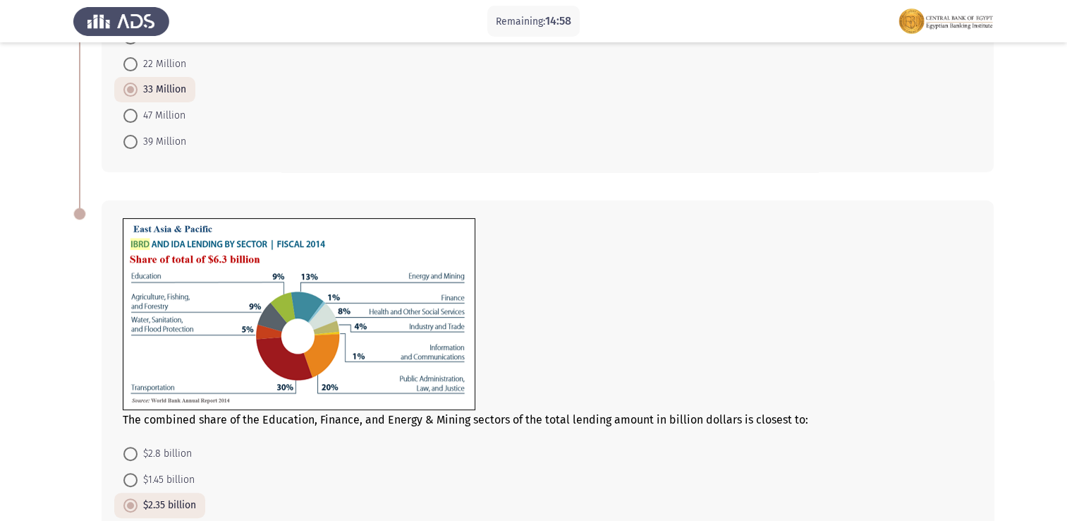
scroll to position [549, 0]
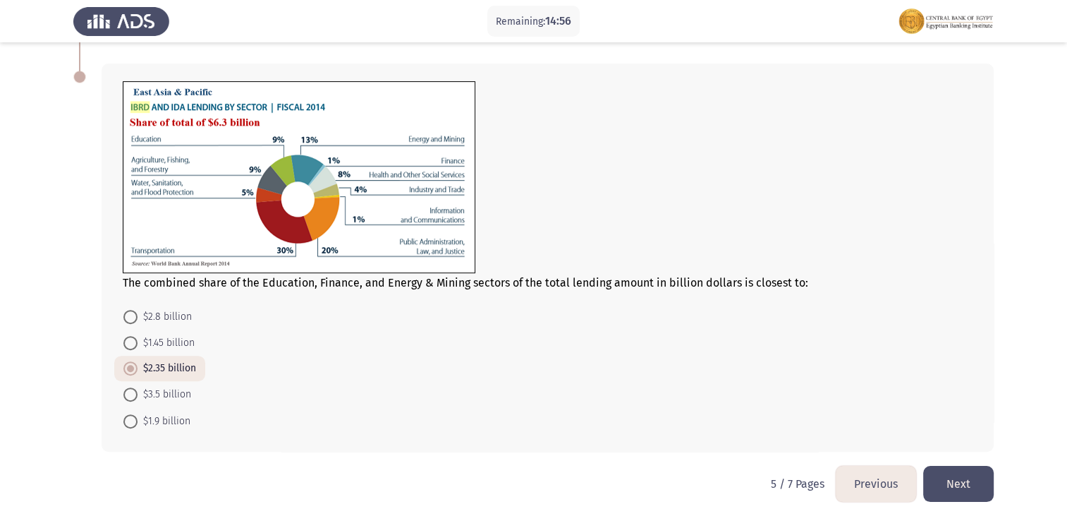
click at [943, 480] on button "Next" at bounding box center [958, 484] width 71 height 36
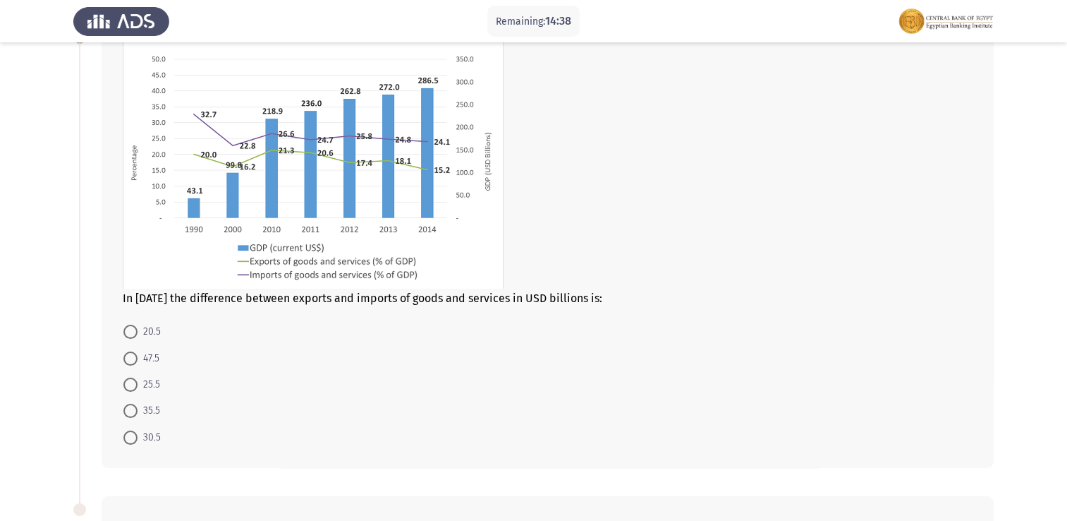
scroll to position [71, 0]
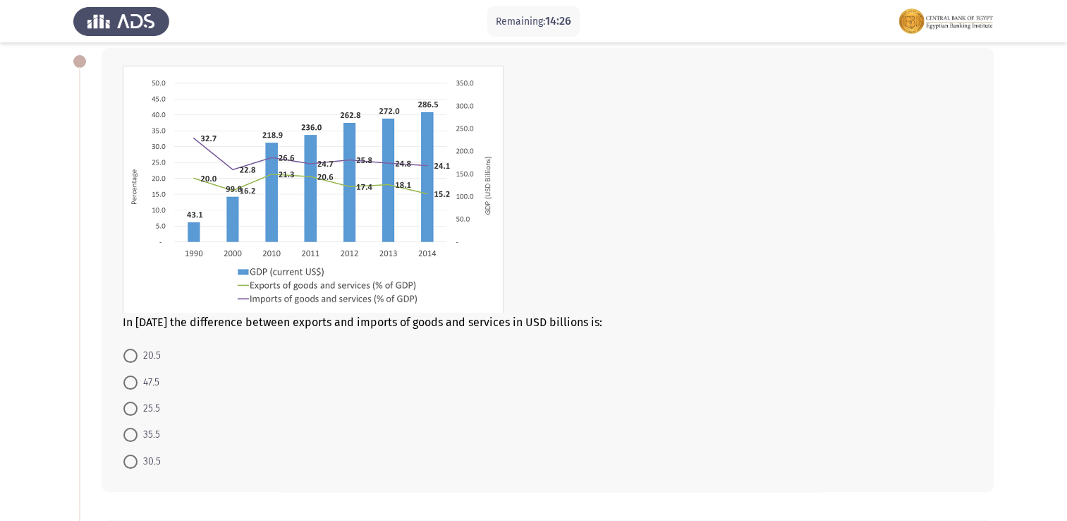
click at [155, 407] on span "25.5" at bounding box center [149, 408] width 23 height 17
click at [138, 407] on input "25.5" at bounding box center [130, 408] width 14 height 14
radio input "true"
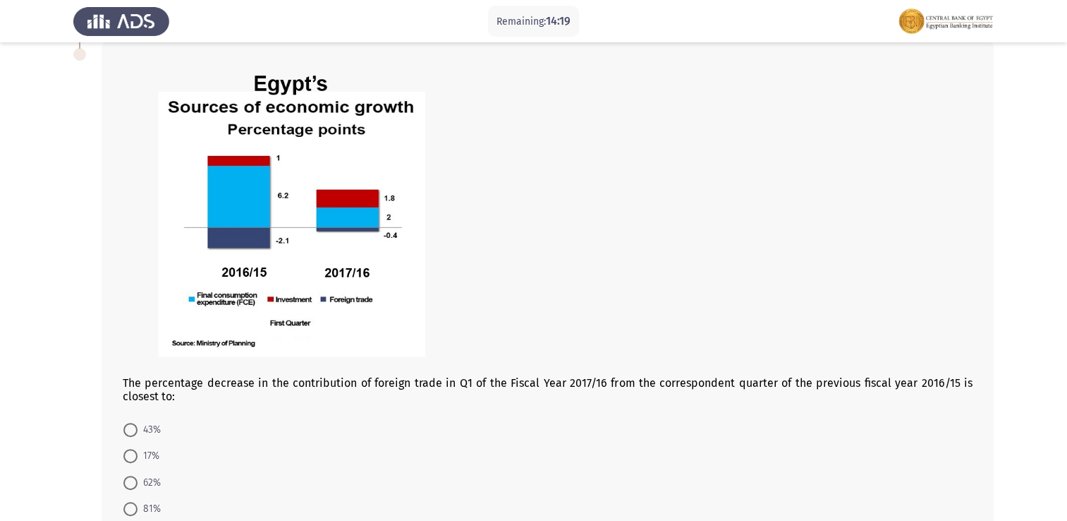
scroll to position [564, 0]
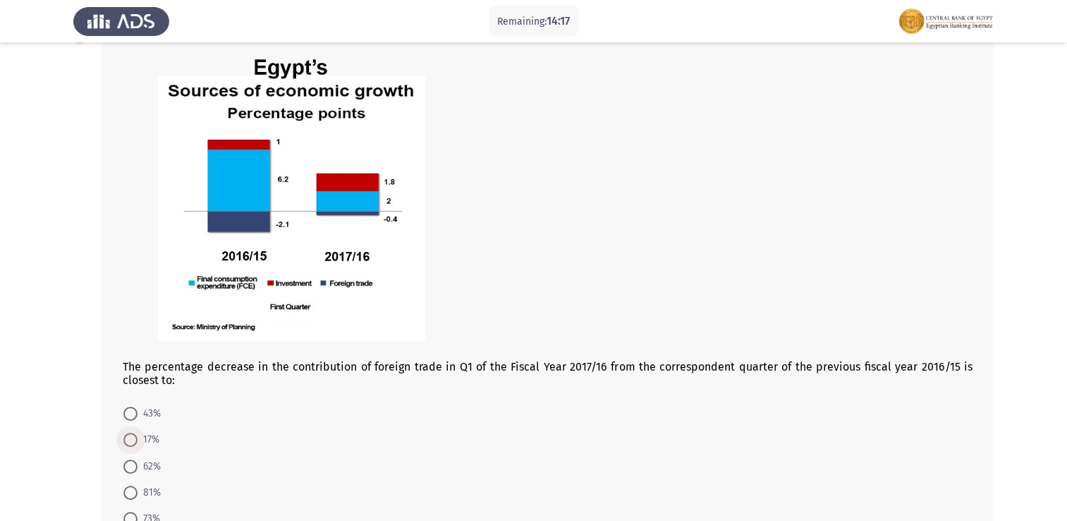
click at [143, 445] on span "17%" at bounding box center [149, 439] width 22 height 17
click at [138, 445] on input "17%" at bounding box center [130, 439] width 14 height 14
radio input "true"
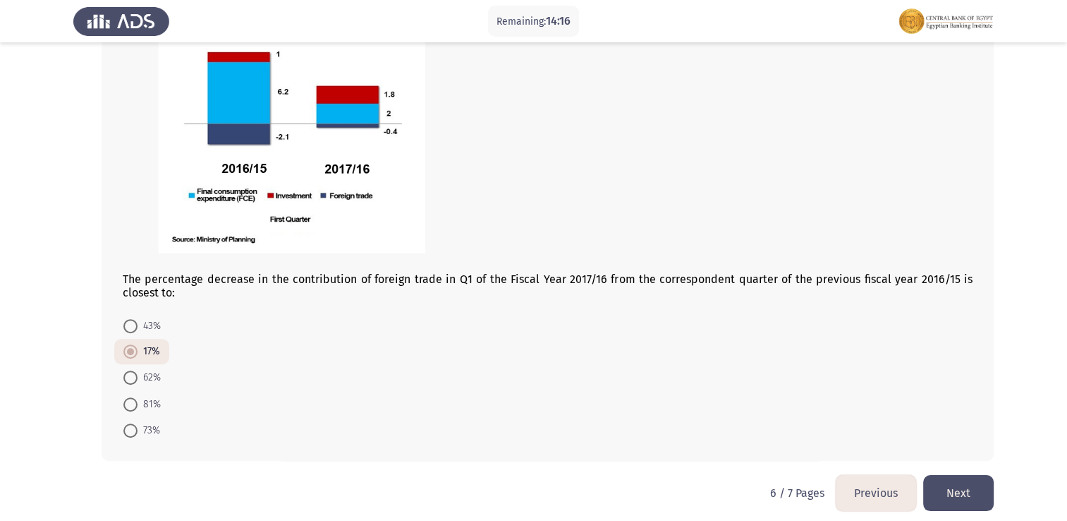
scroll to position [662, 0]
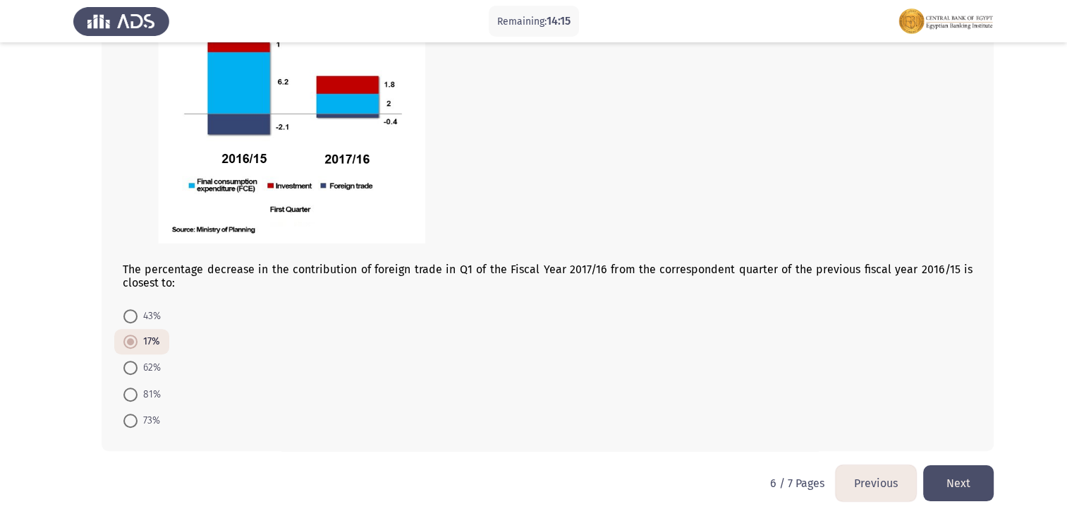
click at [964, 478] on button "Next" at bounding box center [958, 483] width 71 height 36
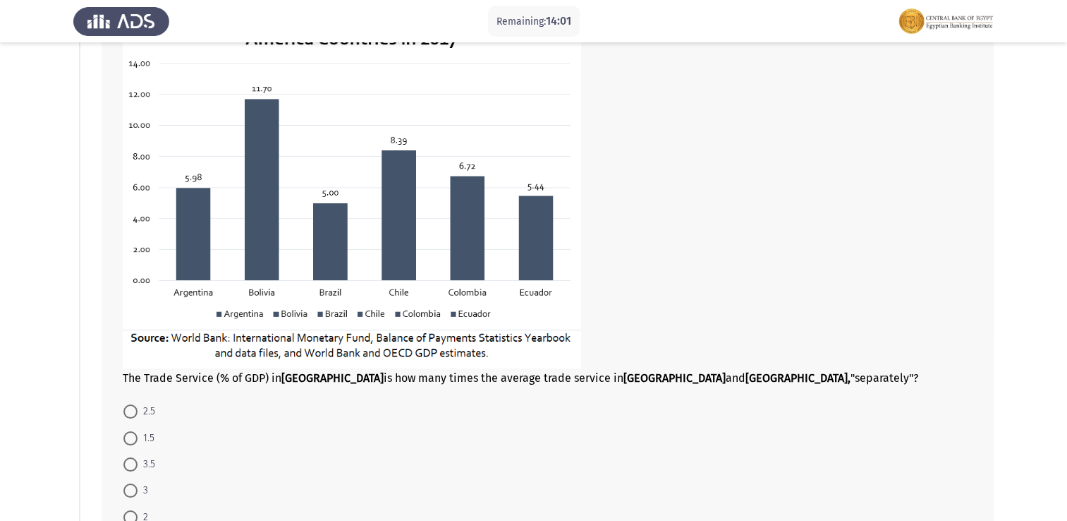
scroll to position [212, 0]
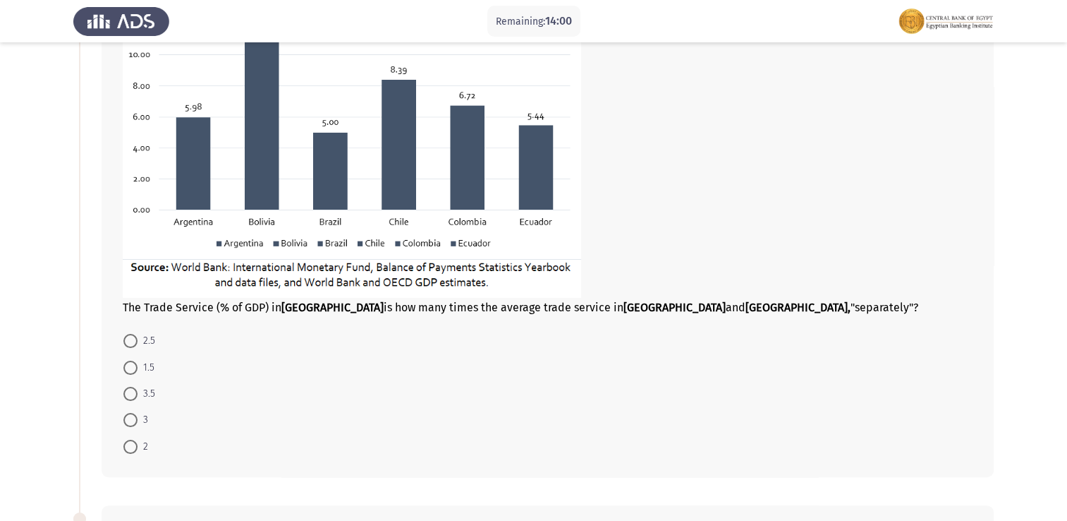
click at [137, 406] on mat-radio-button "3" at bounding box center [135, 419] width 43 height 26
click at [137, 394] on span at bounding box center [130, 394] width 14 height 14
click at [137, 394] on input "3.5" at bounding box center [130, 394] width 14 height 14
radio input "true"
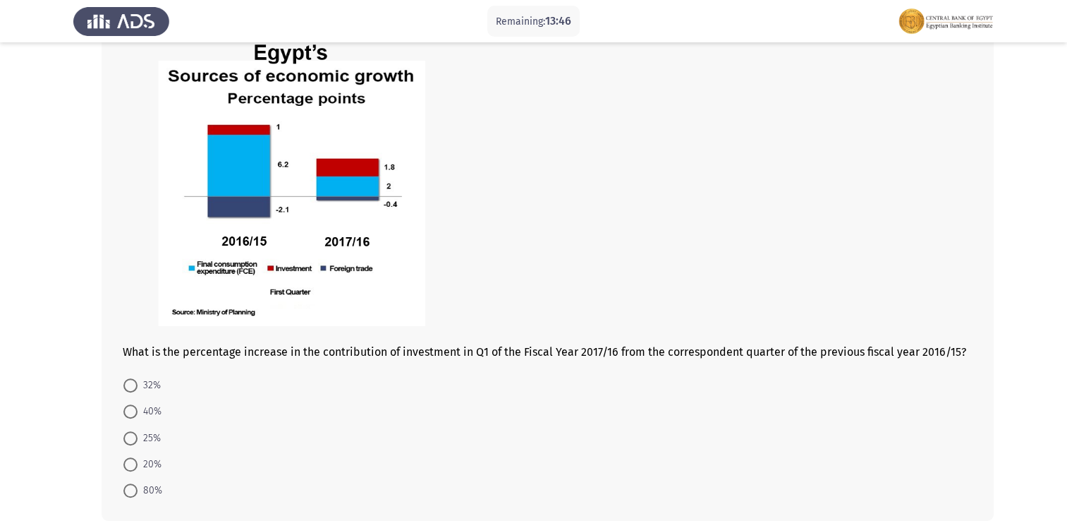
scroll to position [775, 0]
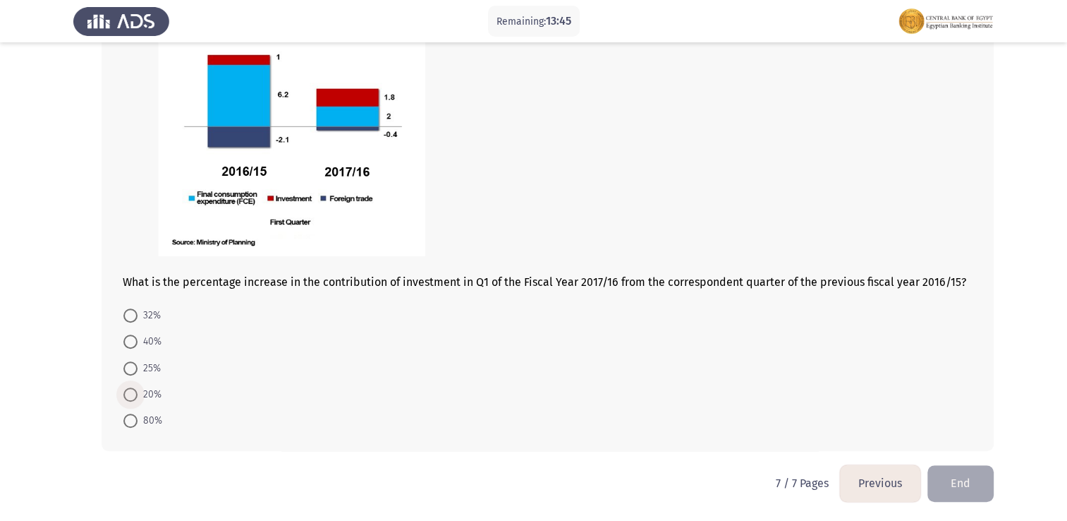
click at [135, 395] on span at bounding box center [130, 394] width 14 height 14
click at [135, 395] on input "20%" at bounding box center [130, 394] width 14 height 14
radio input "true"
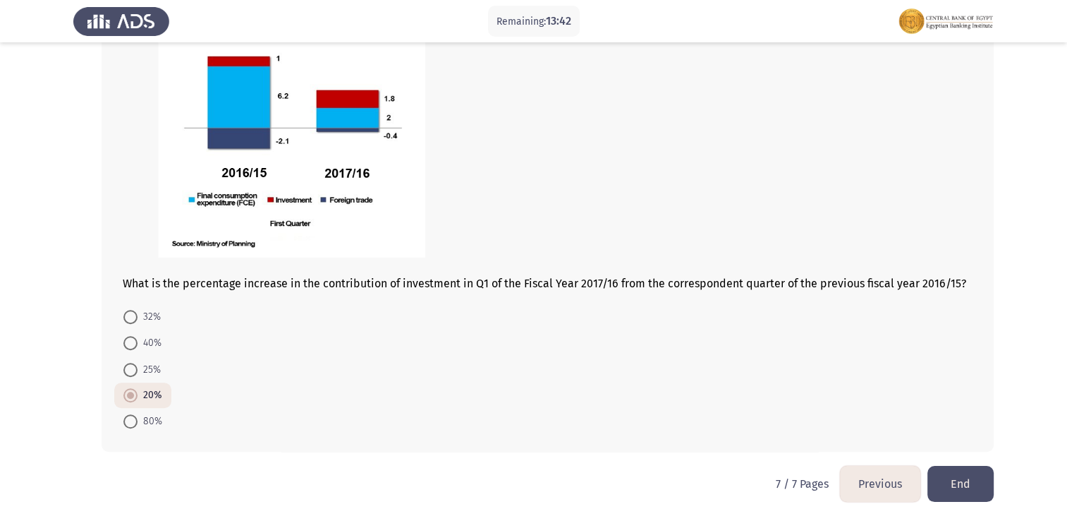
click at [945, 486] on button "End" at bounding box center [961, 484] width 66 height 36
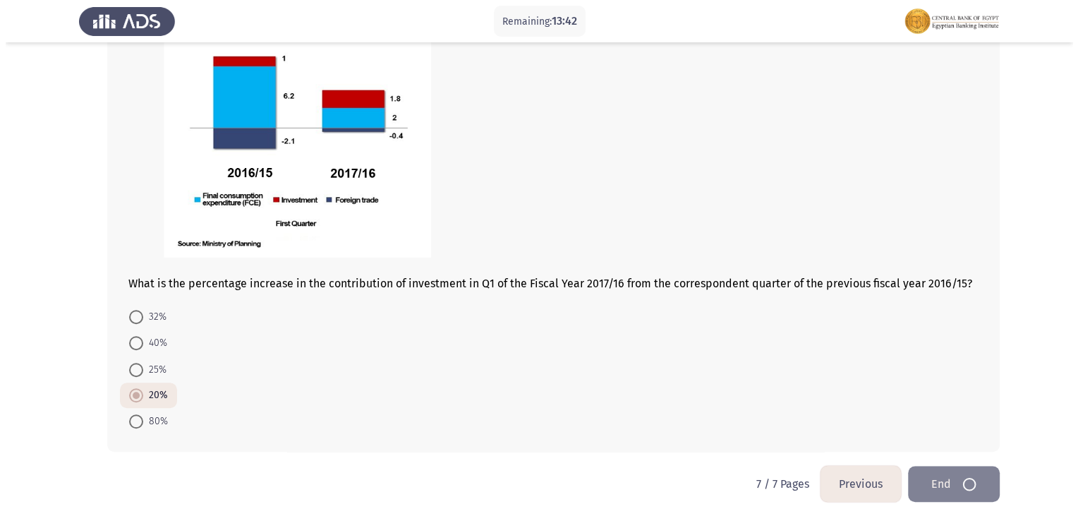
scroll to position [0, 0]
